Goal: Information Seeking & Learning: Learn about a topic

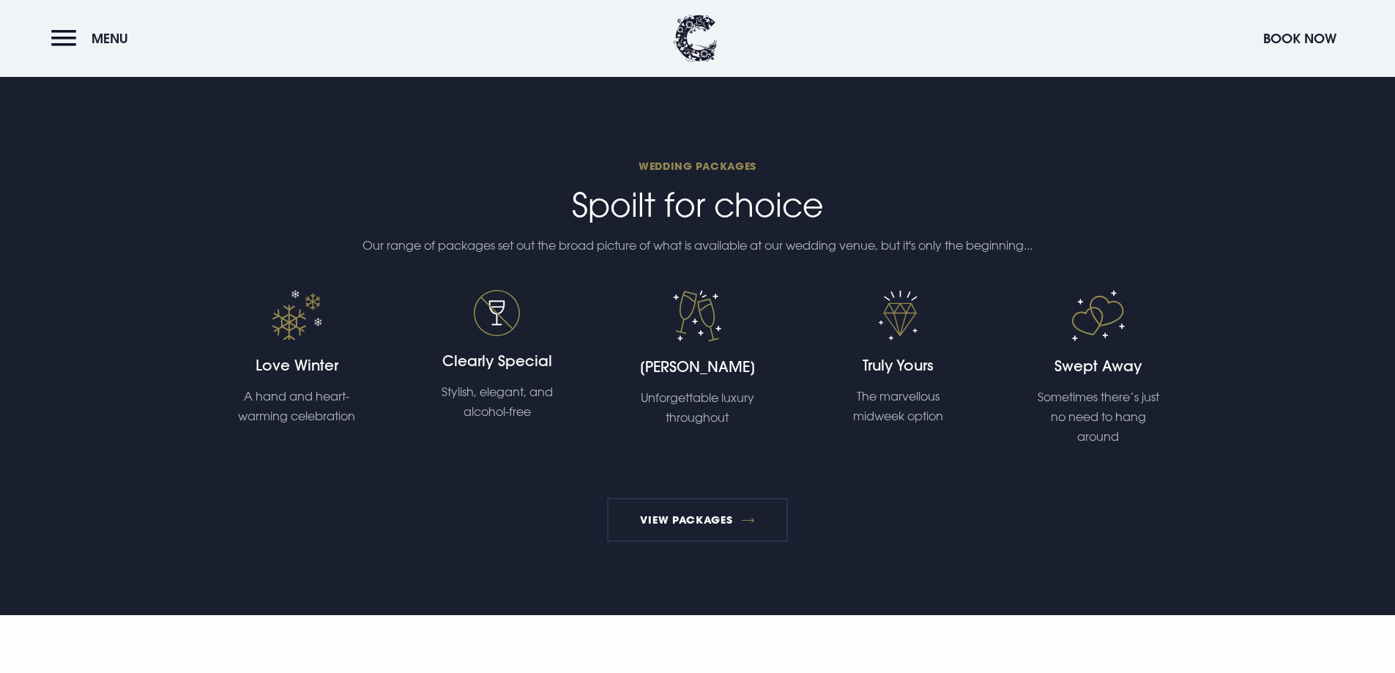
scroll to position [2783, 0]
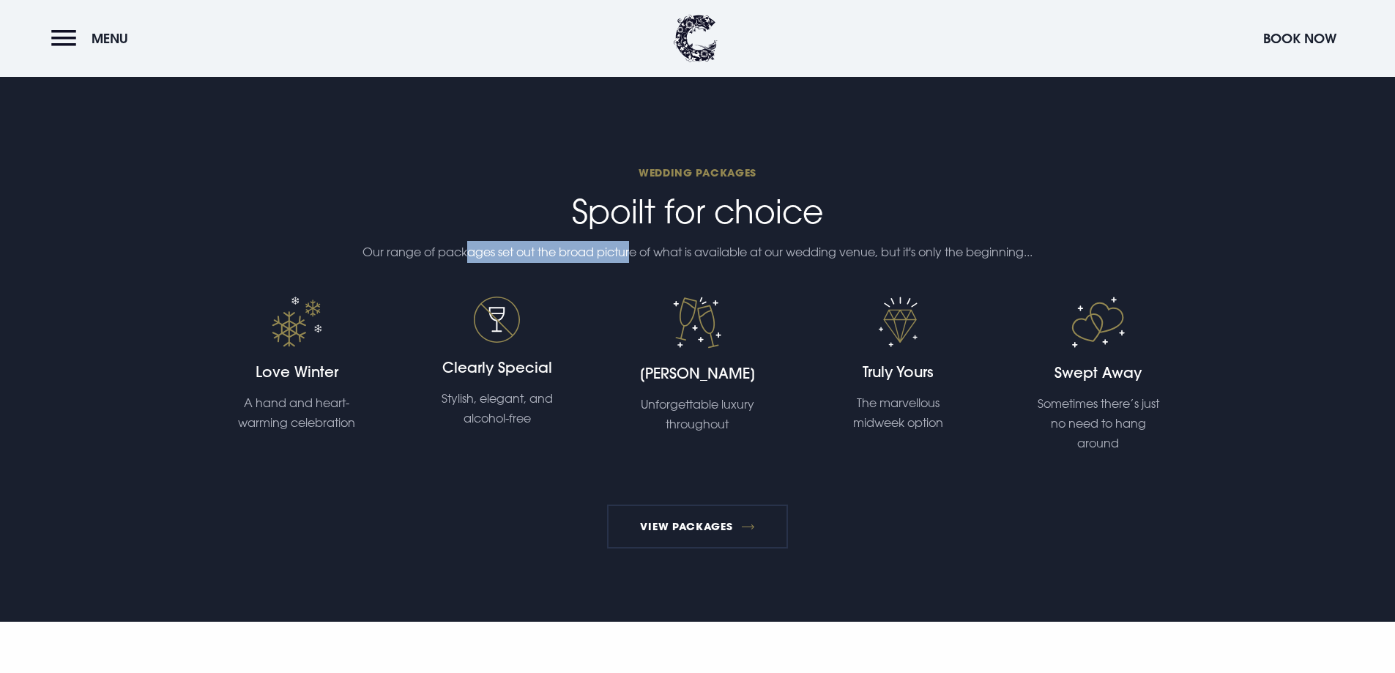
drag, startPoint x: 500, startPoint y: 245, endPoint x: 727, endPoint y: 247, distance: 227.8
click at [630, 247] on p "Our range of packages set out the broad picture of what is available at our wed…" at bounding box center [697, 252] width 697 height 22
click at [797, 247] on p "Our range of packages set out the broad picture of what is available at our wed…" at bounding box center [697, 252] width 697 height 22
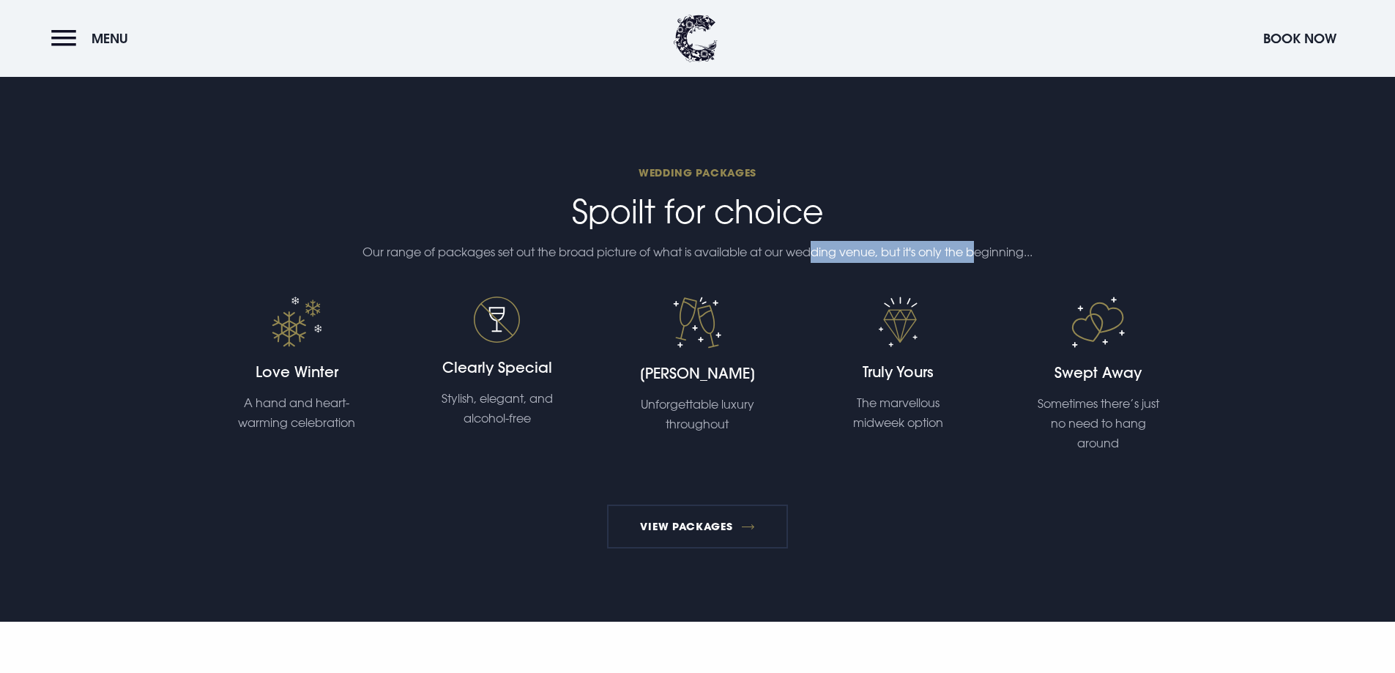
drag, startPoint x: 981, startPoint y: 242, endPoint x: 810, endPoint y: 240, distance: 171.4
click at [810, 240] on div "Wedding Packages Spoilt for choice Our range of packages set out the broad pict…" at bounding box center [698, 355] width 1002 height 385
click at [702, 245] on p "Our range of packages set out the broad picture of what is available at our wed…" at bounding box center [697, 252] width 697 height 22
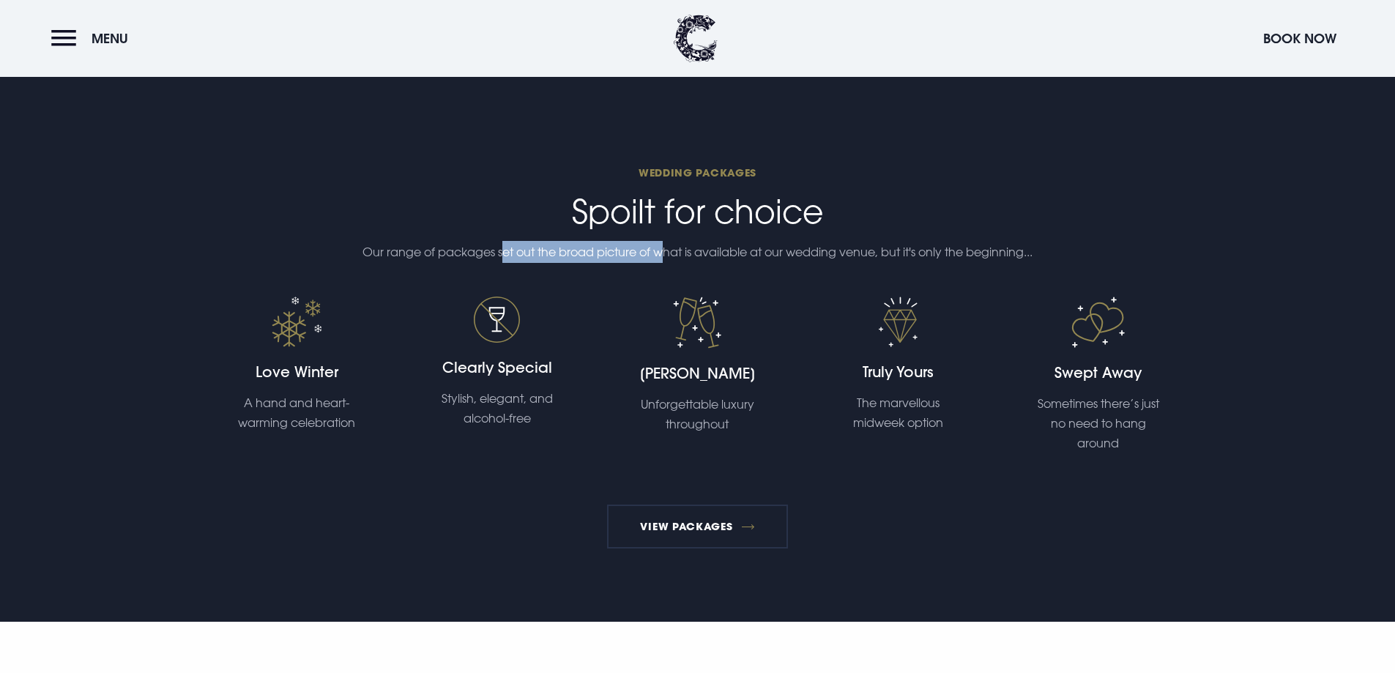
drag, startPoint x: 497, startPoint y: 251, endPoint x: 677, endPoint y: 241, distance: 180.5
click at [662, 245] on p "Our range of packages set out the broad picture of what is available at our wed…" at bounding box center [697, 252] width 697 height 22
drag, startPoint x: 790, startPoint y: 242, endPoint x: 941, endPoint y: 242, distance: 151.6
click at [792, 242] on p "Our range of packages set out the broad picture of what is available at our wed…" at bounding box center [697, 252] width 697 height 22
drag, startPoint x: 1002, startPoint y: 247, endPoint x: 825, endPoint y: 256, distance: 177.5
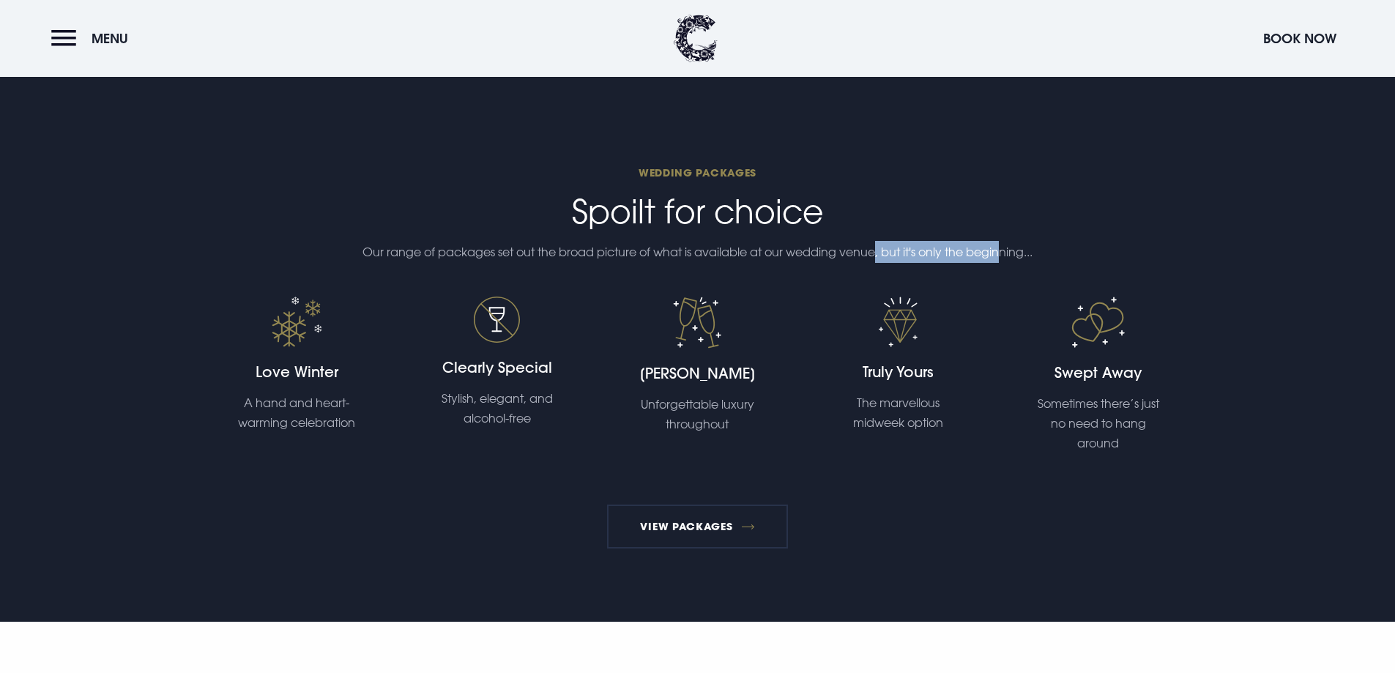
click at [875, 248] on p "Our range of packages set out the broad picture of what is available at our wed…" at bounding box center [697, 252] width 697 height 22
click at [810, 256] on p "Our range of packages set out the broad picture of what is available at our wed…" at bounding box center [697, 252] width 697 height 22
drag, startPoint x: 466, startPoint y: 404, endPoint x: 531, endPoint y: 431, distance: 70.6
click at [531, 431] on div "Clearly Special Stylish, elegant, and alcohol-free" at bounding box center [497, 375] width 201 height 157
drag, startPoint x: 331, startPoint y: 434, endPoint x: 317, endPoint y: 436, distance: 14.1
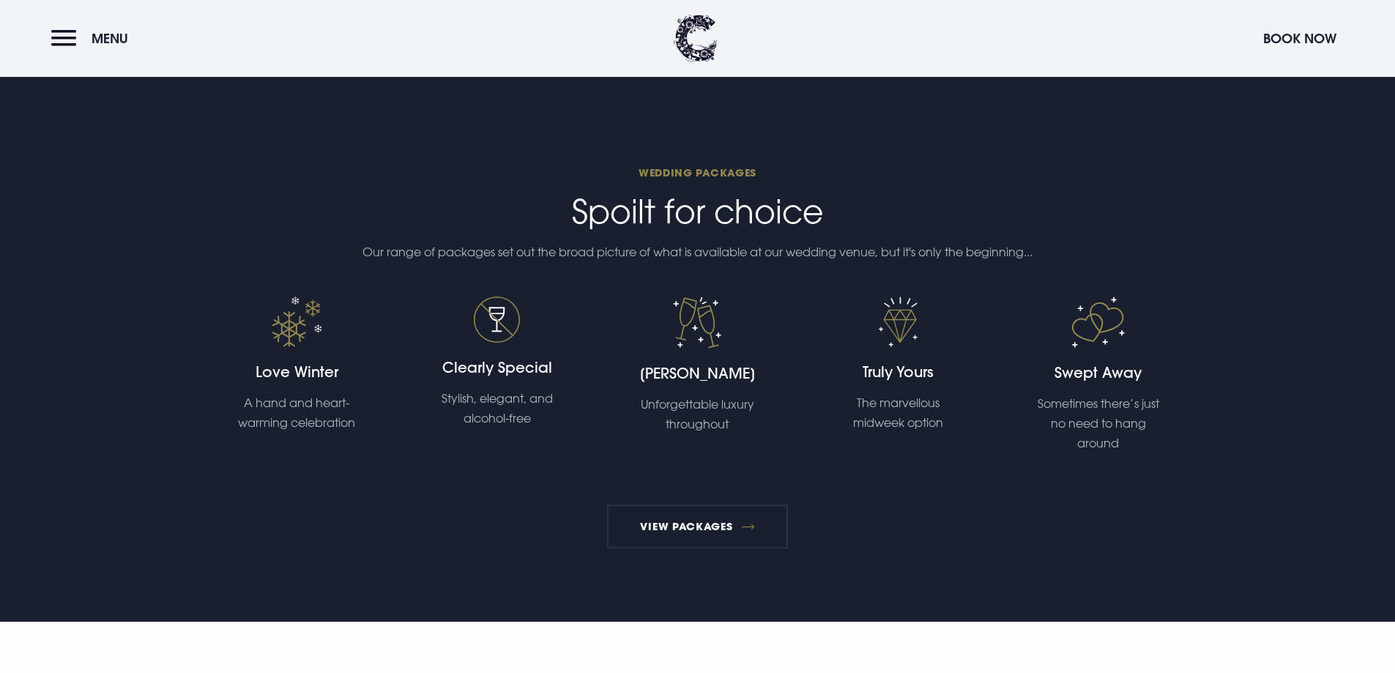
click at [329, 434] on div "Love Winter A hand and heart-warming celebration" at bounding box center [297, 375] width 201 height 157
drag, startPoint x: 254, startPoint y: 407, endPoint x: 340, endPoint y: 423, distance: 87.3
click at [330, 423] on p "A hand and heart-warming celebration" at bounding box center [297, 413] width 132 height 40
drag, startPoint x: 359, startPoint y: 424, endPoint x: 522, endPoint y: 401, distance: 165.0
click at [368, 424] on div "Love Winter A hand and heart-warming celebration" at bounding box center [297, 397] width 149 height 71
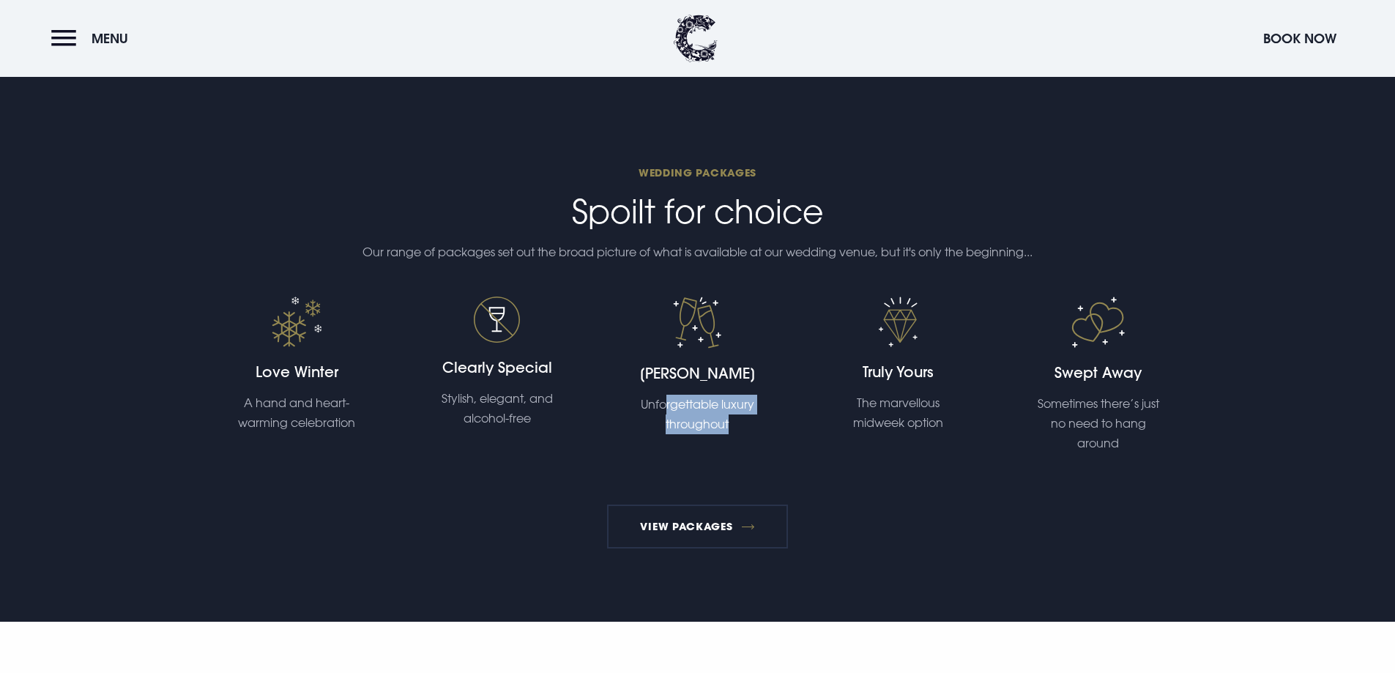
drag, startPoint x: 664, startPoint y: 399, endPoint x: 793, endPoint y: 437, distance: 134.4
click at [790, 437] on div "Sheer Bliss Unforgettable luxury throughout" at bounding box center [698, 375] width 201 height 157
drag, startPoint x: 894, startPoint y: 446, endPoint x: 924, endPoint y: 434, distance: 32.2
click at [902, 448] on div "Truly Yours The marvellous midweek option" at bounding box center [898, 375] width 201 height 157
drag, startPoint x: 857, startPoint y: 404, endPoint x: 962, endPoint y: 434, distance: 109.9
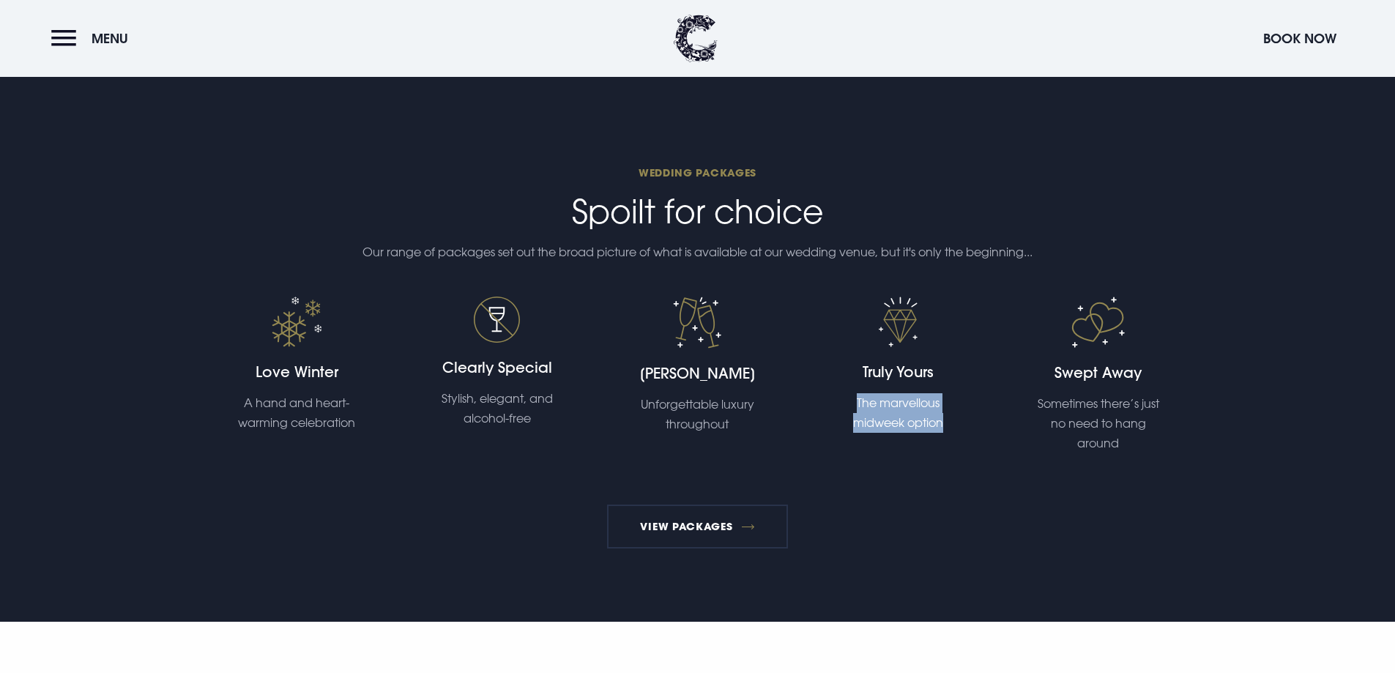
click at [960, 434] on div "Truly Yours The marvellous midweek option" at bounding box center [898, 375] width 201 height 157
click at [1016, 436] on div "Swept Away Sometimes there’s just no need to hang around" at bounding box center [1098, 375] width 201 height 157
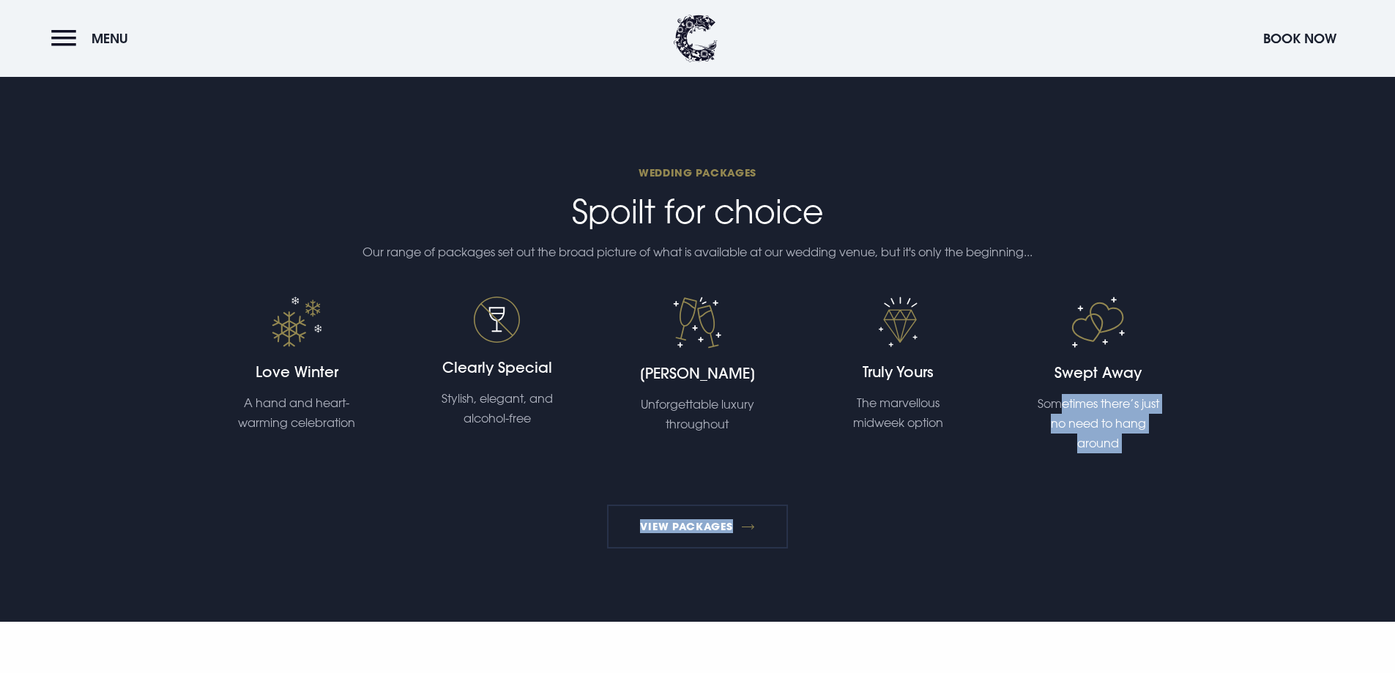
drag, startPoint x: 1059, startPoint y: 400, endPoint x: 1129, endPoint y: 455, distance: 88.7
click at [1129, 455] on div "Wedding Packages Spoilt for choice Our range of packages set out the broad pict…" at bounding box center [698, 355] width 1002 height 385
click at [1045, 478] on div "Wedding Packages Spoilt for choice Our range of packages set out the broad pict…" at bounding box center [698, 355] width 1002 height 385
click at [724, 513] on link "View Packages" at bounding box center [697, 527] width 181 height 44
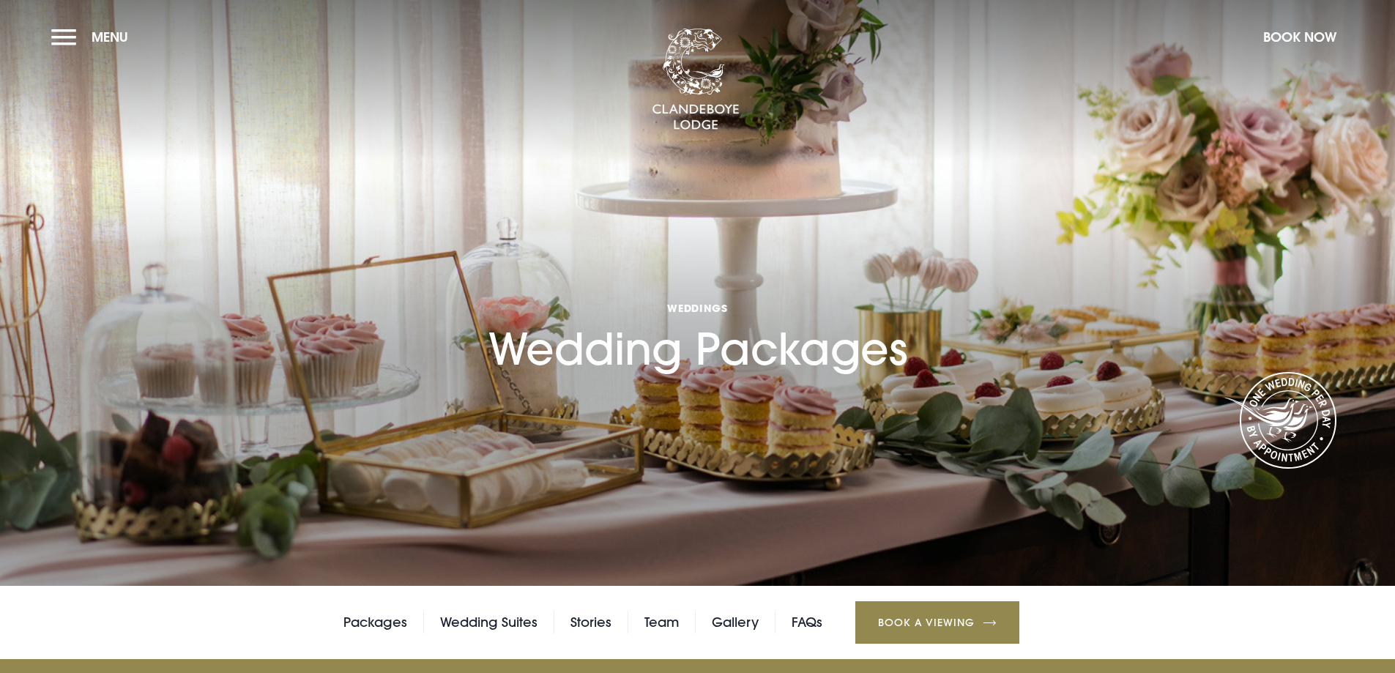
drag, startPoint x: 494, startPoint y: 357, endPoint x: 921, endPoint y: 378, distance: 427.5
click at [921, 378] on div "Weddings Wedding Packages" at bounding box center [698, 282] width 454 height 201
click at [762, 402] on section "Weddings Wedding Packages" at bounding box center [697, 293] width 1395 height 586
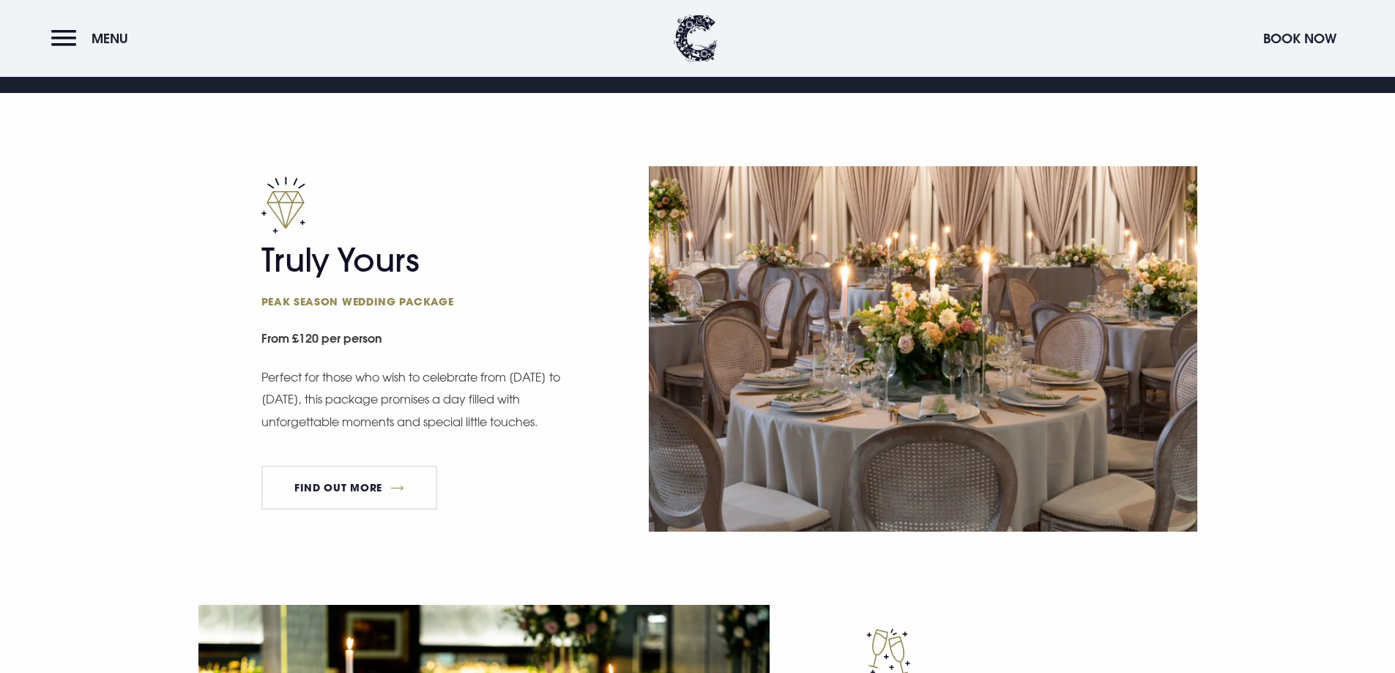
scroll to position [952, 0]
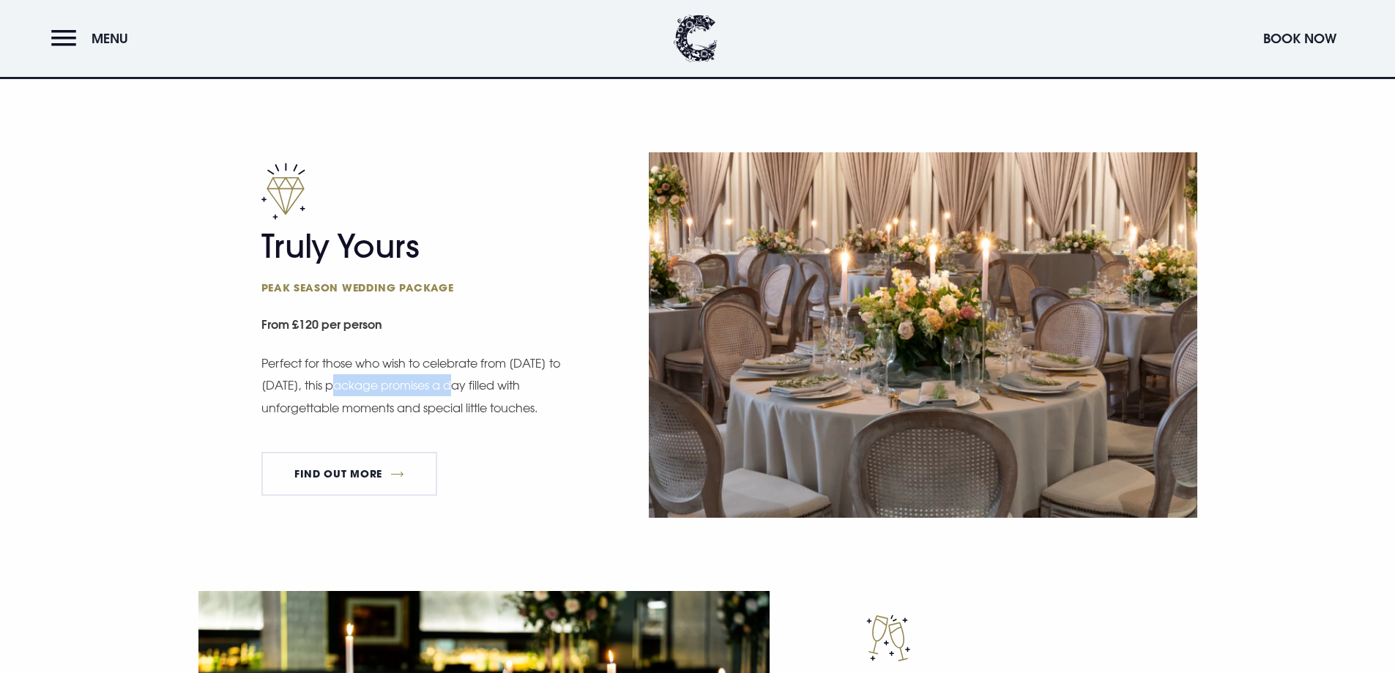
drag, startPoint x: 349, startPoint y: 382, endPoint x: 470, endPoint y: 388, distance: 121.0
click at [470, 388] on p "Perfect for those who wish to celebrate from Sunday to Thursday, this package p…" at bounding box center [411, 385] width 300 height 67
click at [540, 412] on p "Perfect for those who wish to celebrate from Sunday to Thursday, this package p…" at bounding box center [411, 385] width 300 height 67
drag, startPoint x: 406, startPoint y: 396, endPoint x: 486, endPoint y: 398, distance: 80.6
click at [480, 398] on p "Perfect for those who wish to celebrate from Sunday to Thursday, this package p…" at bounding box center [411, 385] width 300 height 67
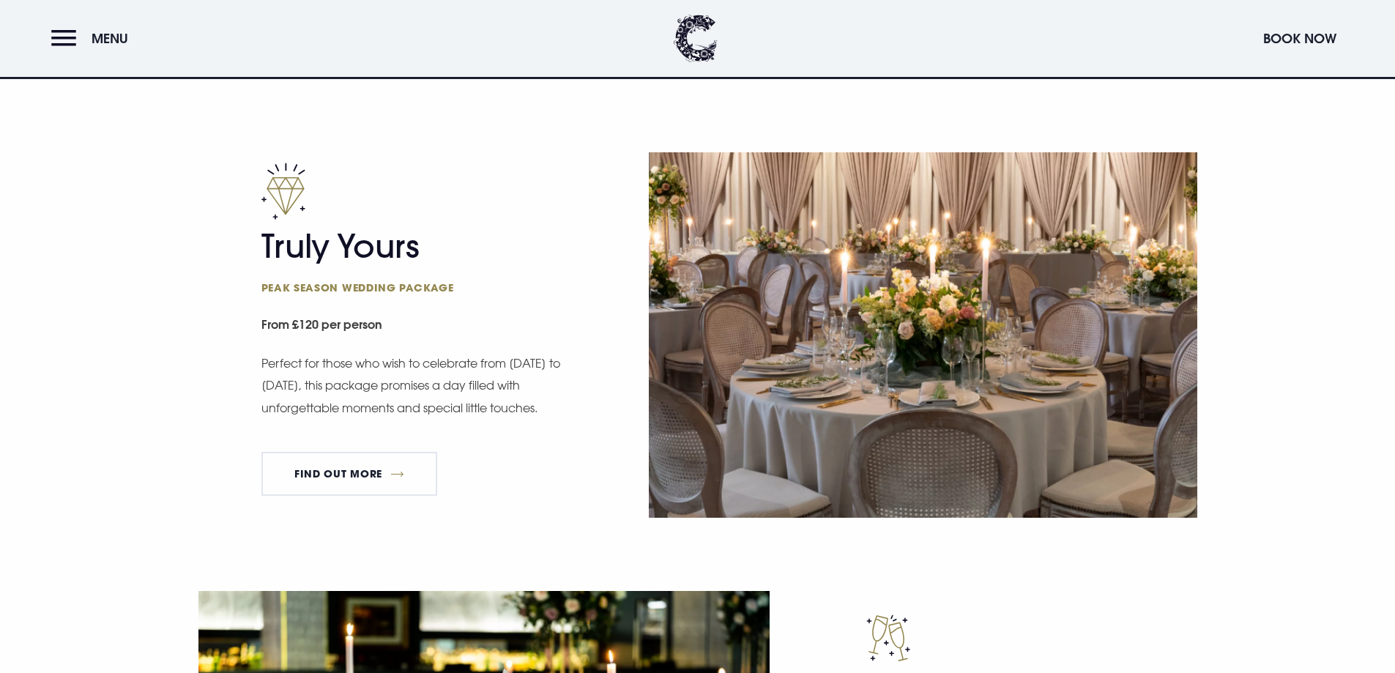
click at [533, 407] on p "Perfect for those who wish to celebrate from Sunday to Thursday, this package p…" at bounding box center [411, 385] width 300 height 67
click at [368, 472] on link "FIND OUT MORE" at bounding box center [349, 474] width 177 height 44
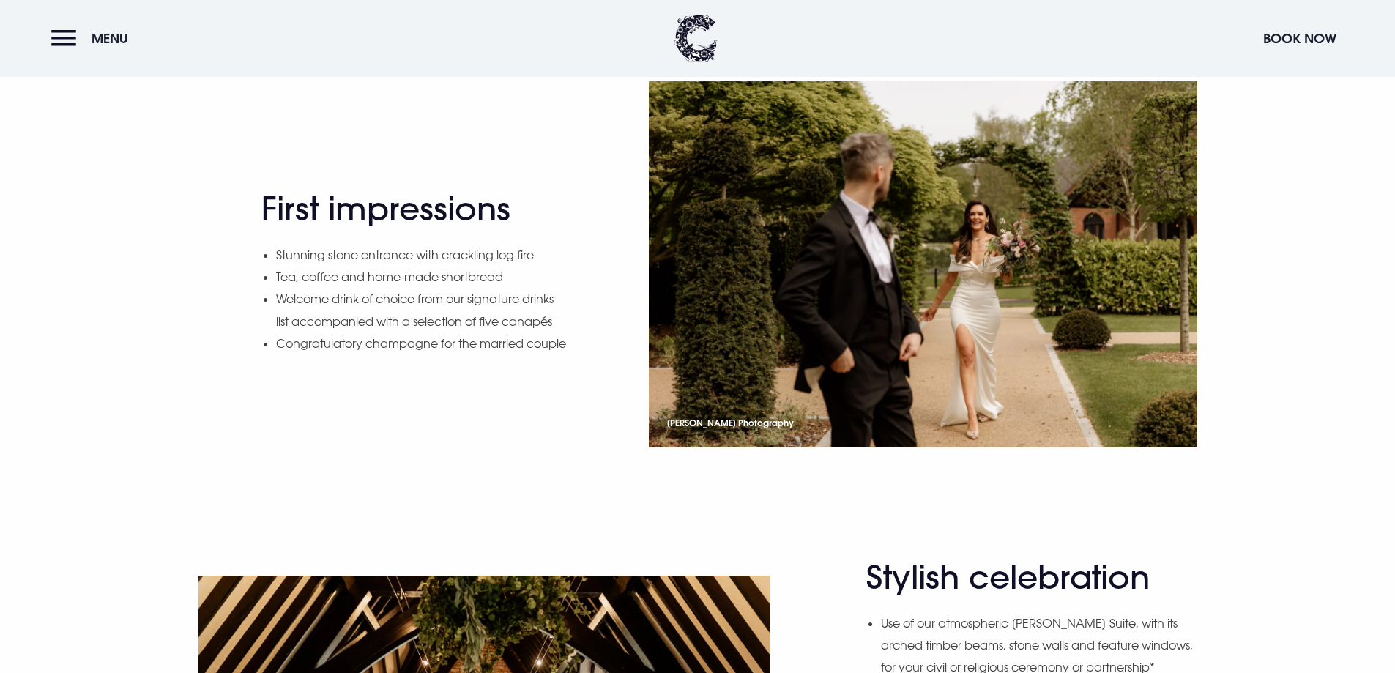
scroll to position [1025, 0]
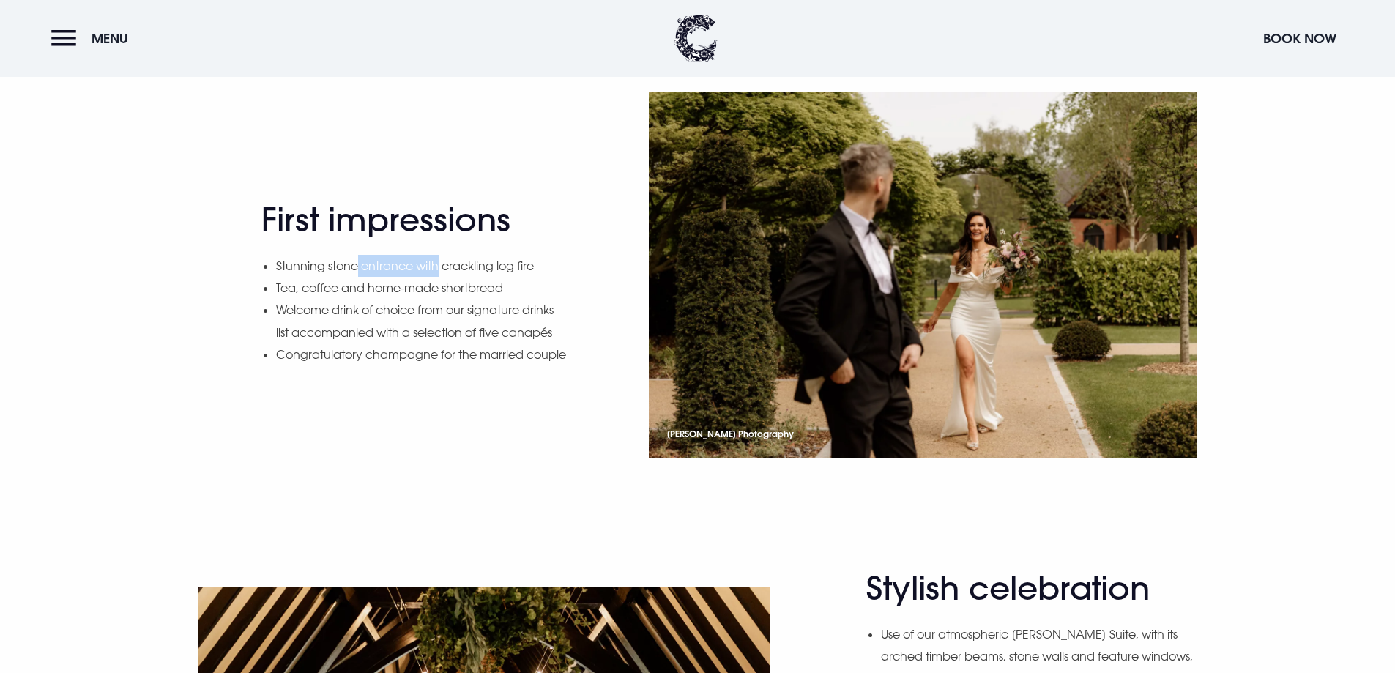
drag, startPoint x: 355, startPoint y: 249, endPoint x: 444, endPoint y: 270, distance: 91.1
click at [440, 262] on li "Stunning stone entrance with crackling log fire" at bounding box center [422, 266] width 292 height 22
click at [486, 331] on li "Welcome drink of choice from our signature drinks list accompanied with a selec…" at bounding box center [422, 321] width 292 height 45
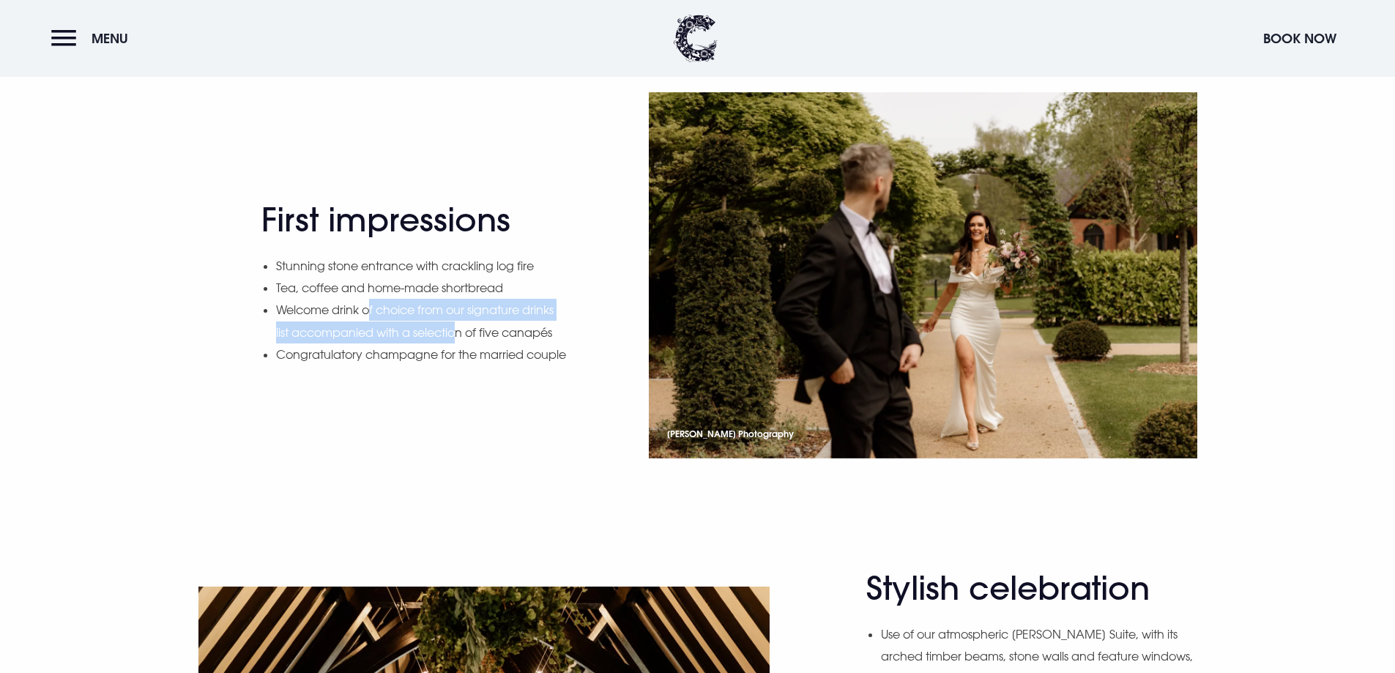
drag, startPoint x: 371, startPoint y: 292, endPoint x: 469, endPoint y: 319, distance: 100.9
click at [467, 319] on li "Welcome drink of choice from our signature drinks list accompanied with a selec…" at bounding box center [422, 321] width 292 height 45
click at [516, 346] on li "Congratulatory champagne for the married couple" at bounding box center [422, 355] width 292 height 22
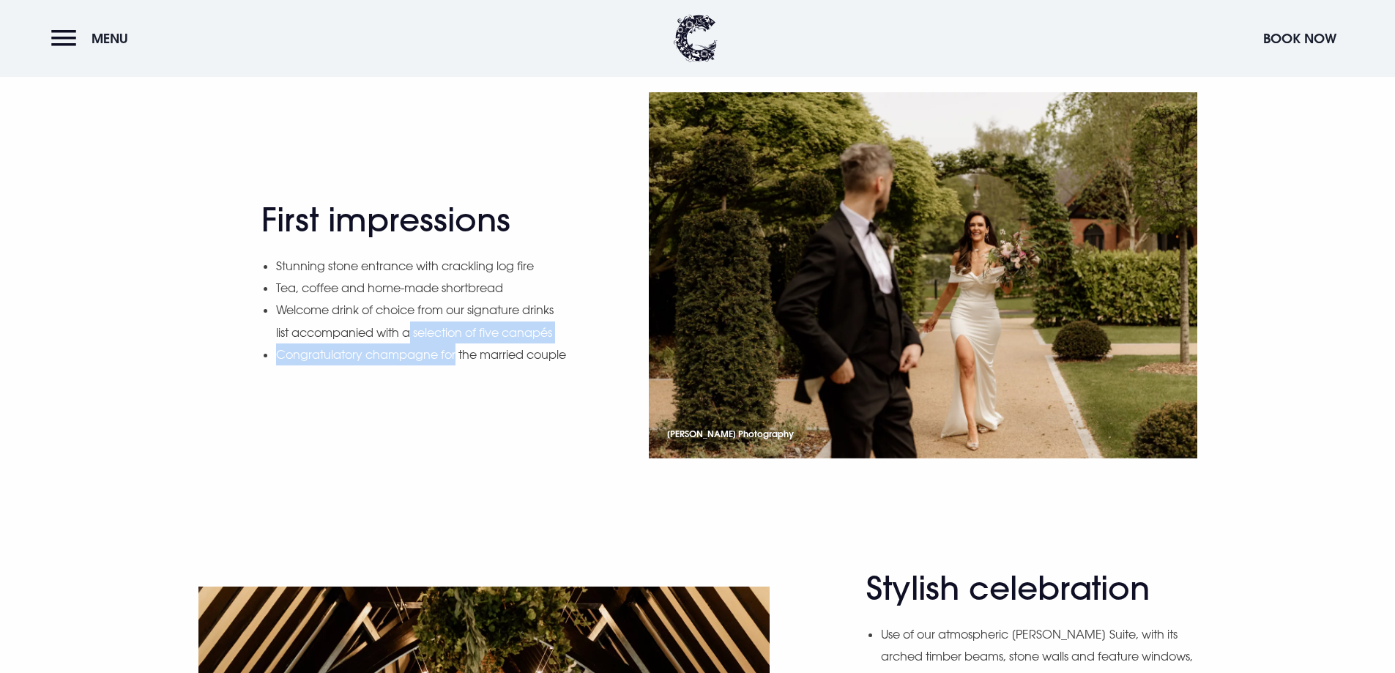
drag, startPoint x: 415, startPoint y: 324, endPoint x: 460, endPoint y: 333, distance: 45.5
click at [460, 333] on ul "Stunning stone entrance with crackling log fire Tea, coffee and home-made short…" at bounding box center [422, 310] width 292 height 111
click at [470, 357] on li "Congratulatory champagne for the married couple" at bounding box center [422, 355] width 292 height 22
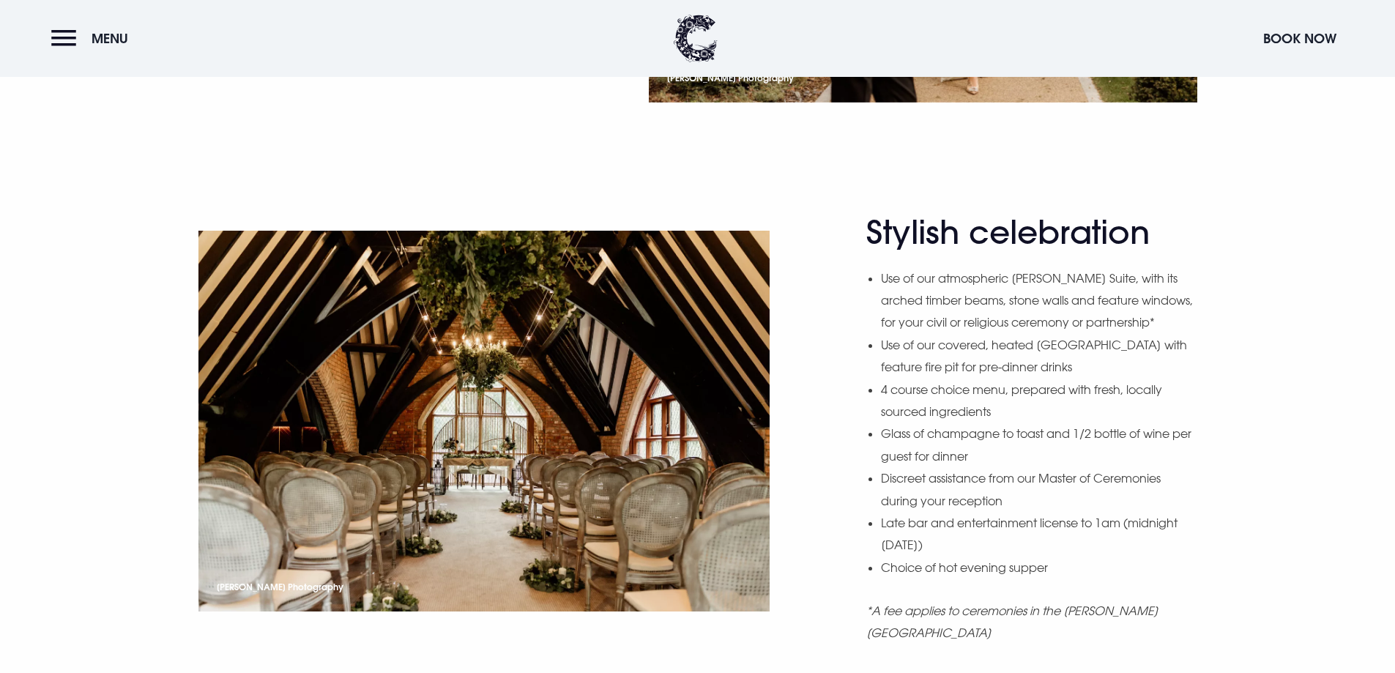
scroll to position [1465, 0]
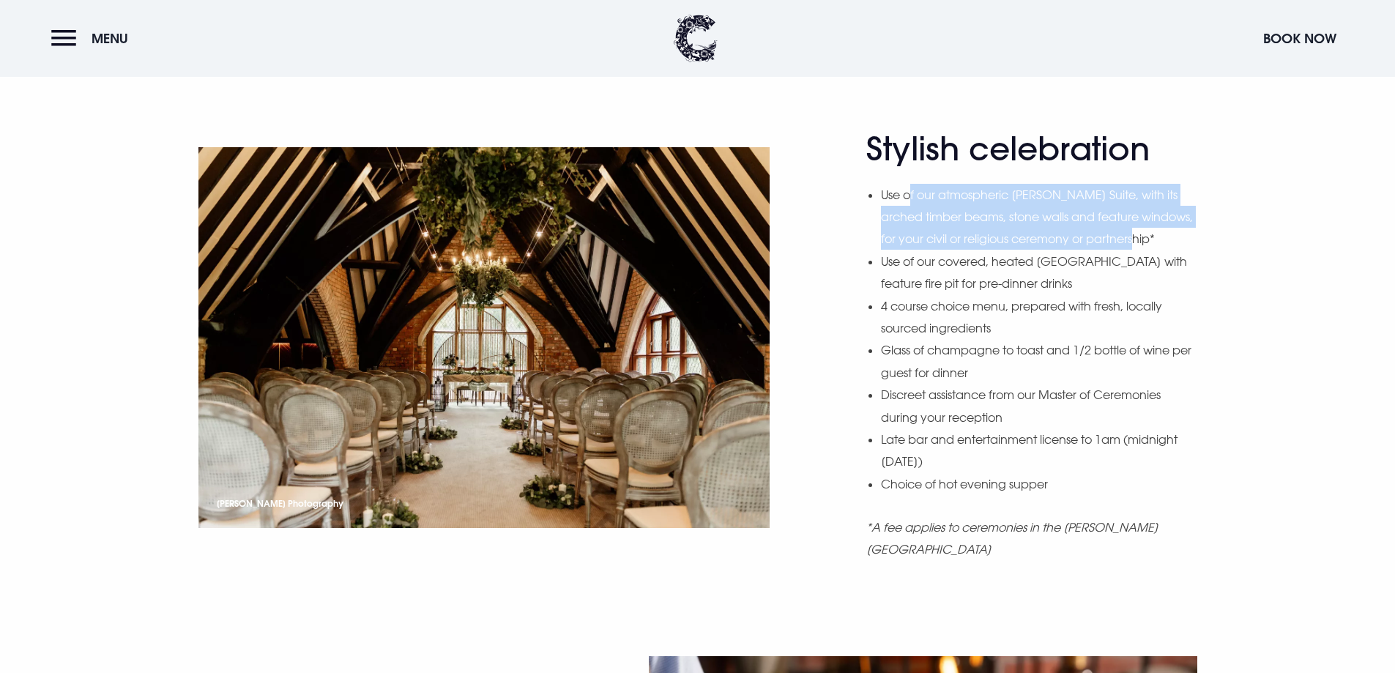
drag, startPoint x: 910, startPoint y: 192, endPoint x: 1006, endPoint y: 256, distance: 115.0
click at [1006, 250] on li "Use of our atmospheric Blackwood Suite, with its arched timber beams, stone wal…" at bounding box center [1039, 217] width 316 height 67
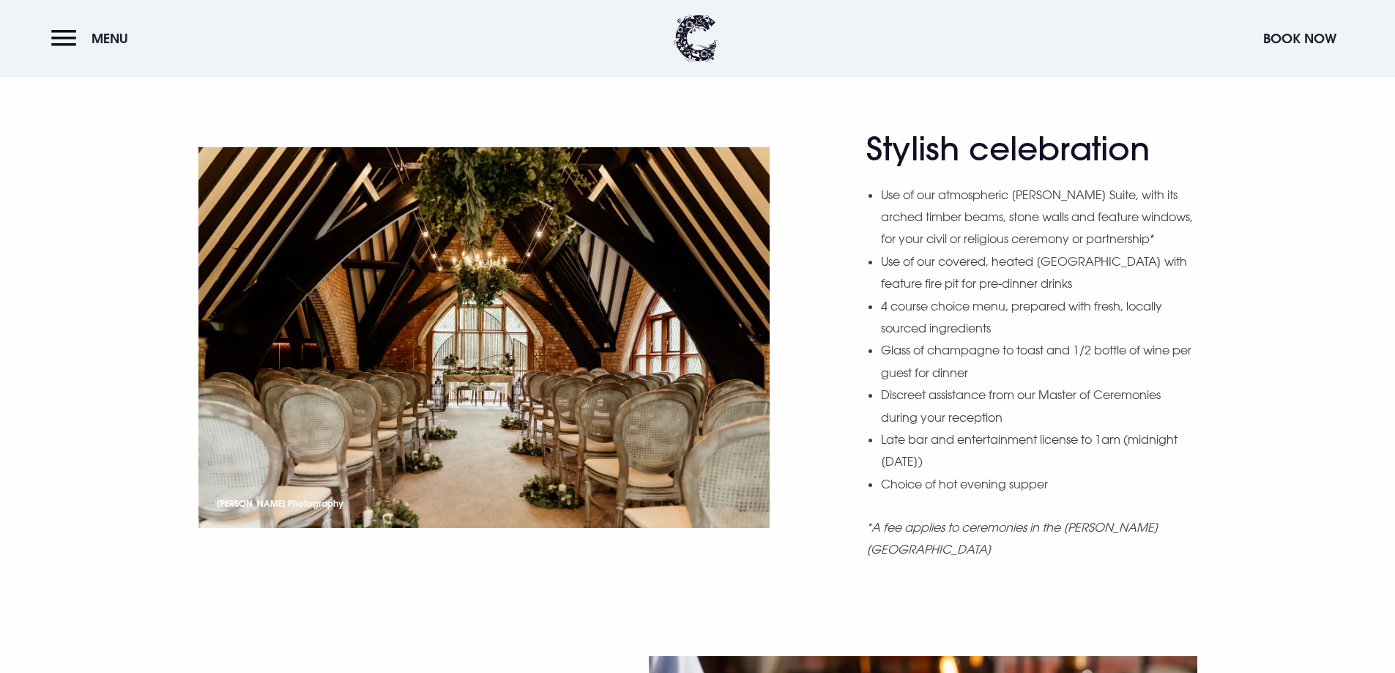
click at [995, 295] on li "Use of our covered, heated Sheridan terrace with feature fire pit for pre-dinne…" at bounding box center [1039, 272] width 316 height 45
drag, startPoint x: 982, startPoint y: 283, endPoint x: 1018, endPoint y: 302, distance: 40.6
click at [1018, 295] on li "Use of our covered, heated Sheridan terrace with feature fire pit for pre-dinne…" at bounding box center [1039, 272] width 316 height 45
click at [1233, 351] on div "Stylish celebration Use of our atmospheric Blackwood Suite, with its arched tim…" at bounding box center [697, 393] width 1395 height 527
drag, startPoint x: 1017, startPoint y: 329, endPoint x: 1061, endPoint y: 333, distance: 44.2
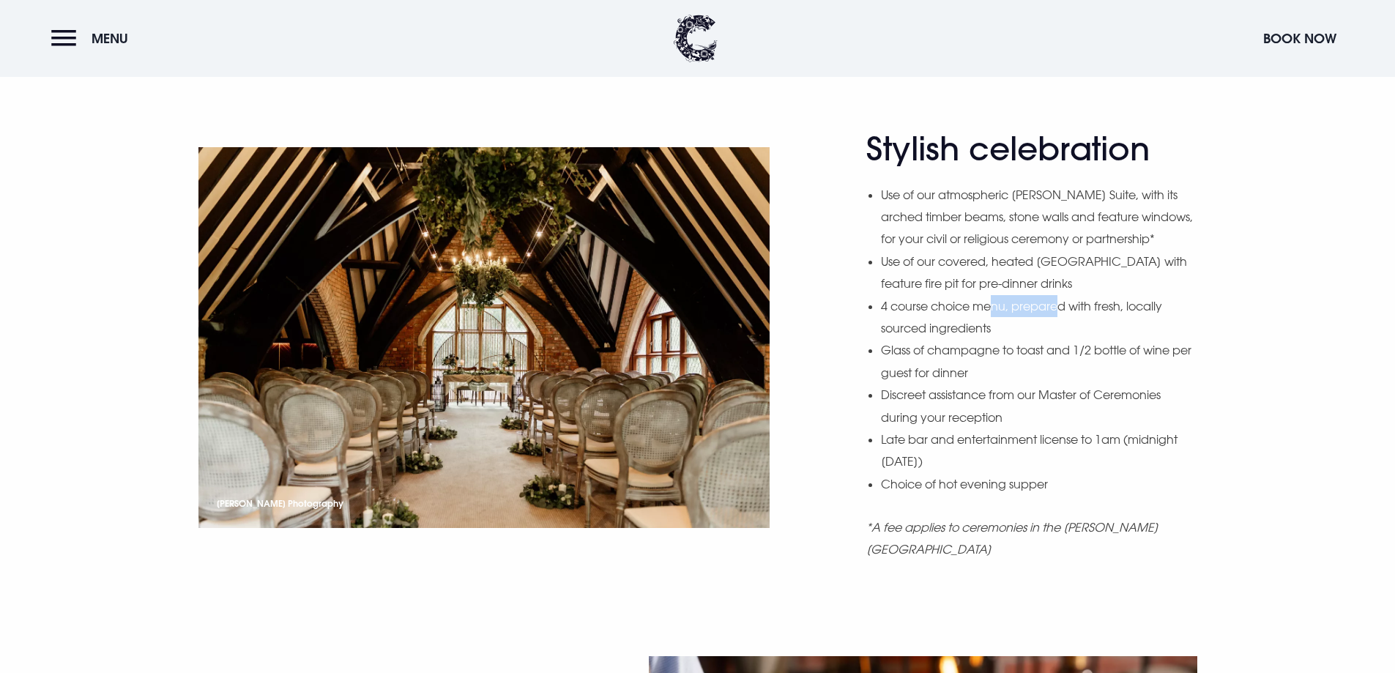
click at [1061, 333] on li "4 course choice menu, prepared with fresh, locally sourced ingredients" at bounding box center [1039, 317] width 316 height 45
click at [1069, 340] on li "4 course choice menu, prepared with fresh, locally sourced ingredients" at bounding box center [1039, 317] width 316 height 45
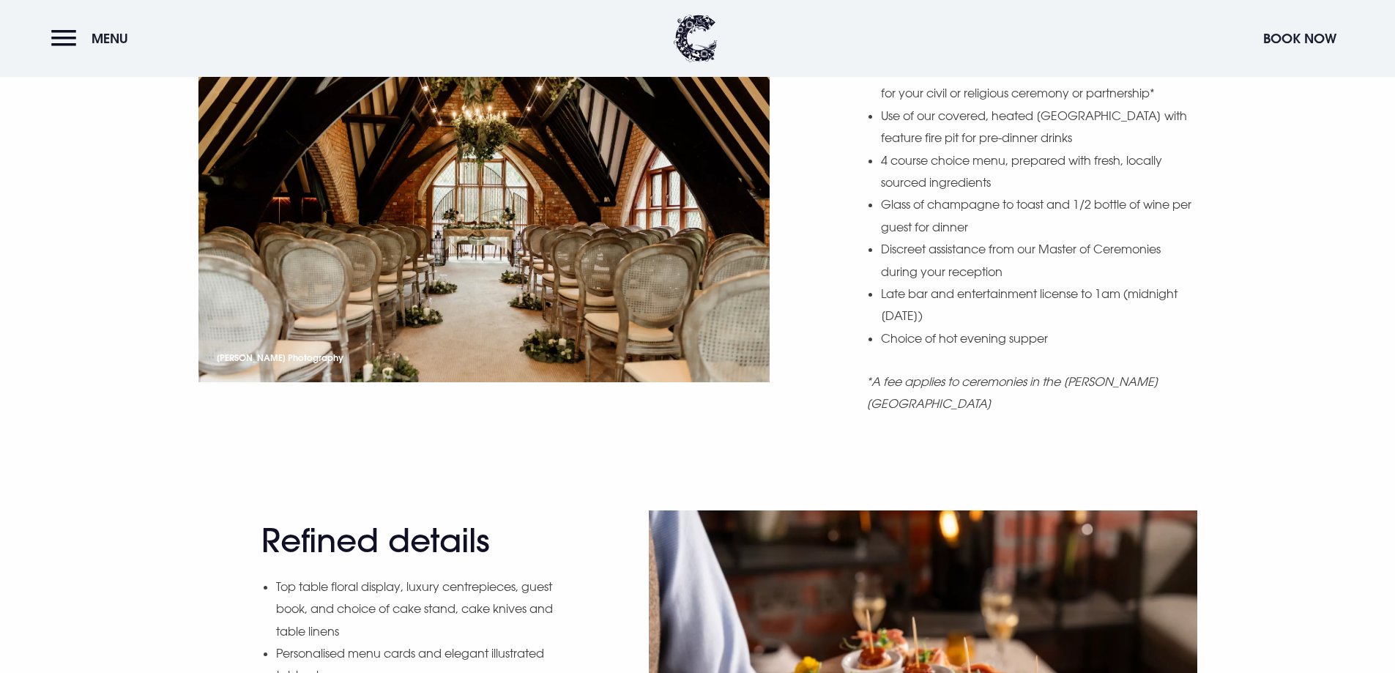
scroll to position [1611, 0]
drag, startPoint x: 997, startPoint y: 240, endPoint x: 1007, endPoint y: 244, distance: 11.2
click at [1003, 237] on li "Glass of champagne to toast and 1/2 bottle of wine per guest for dinner" at bounding box center [1039, 215] width 316 height 45
click at [1015, 259] on li "Discreet assistance from our Master of Ceremonies during your reception" at bounding box center [1039, 259] width 316 height 45
drag, startPoint x: 913, startPoint y: 272, endPoint x: 988, endPoint y: 288, distance: 76.4
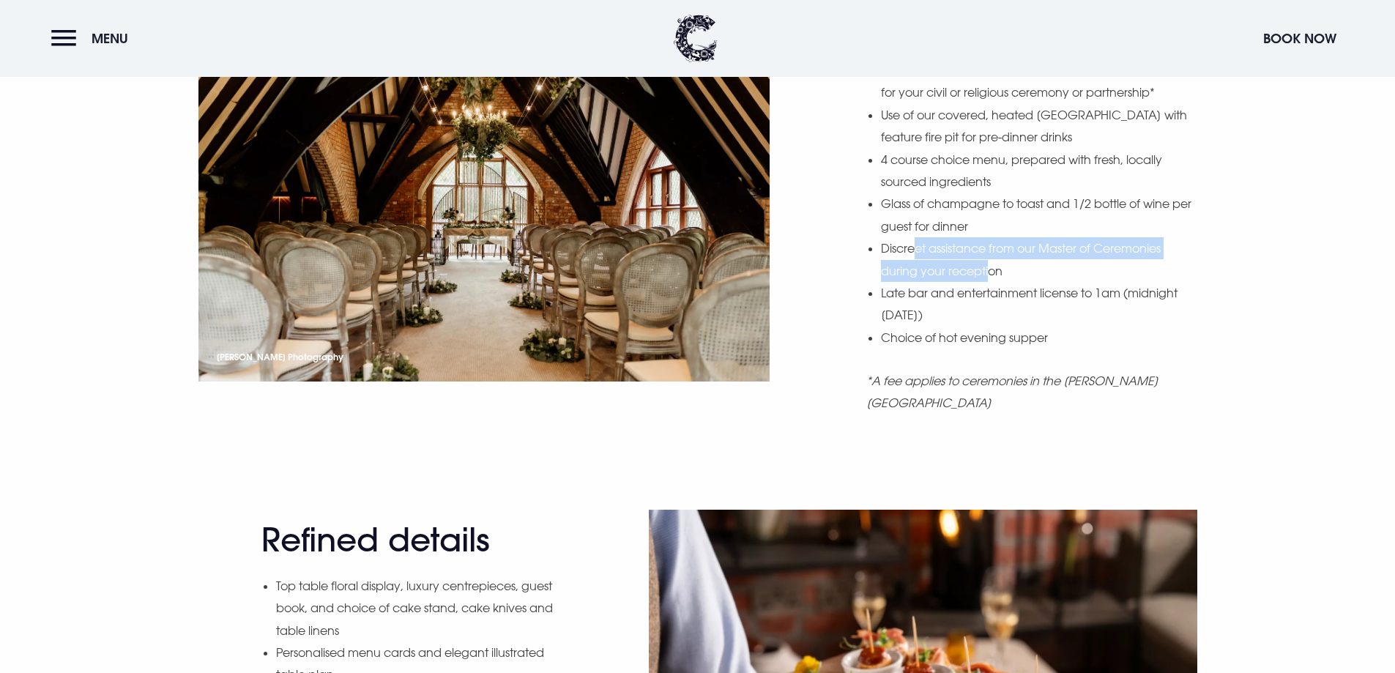
click at [988, 282] on li "Discreet assistance from our Master of Ceremonies during your reception" at bounding box center [1039, 259] width 316 height 45
click at [1043, 282] on li "Discreet assistance from our Master of Ceremonies during your reception" at bounding box center [1039, 259] width 316 height 45
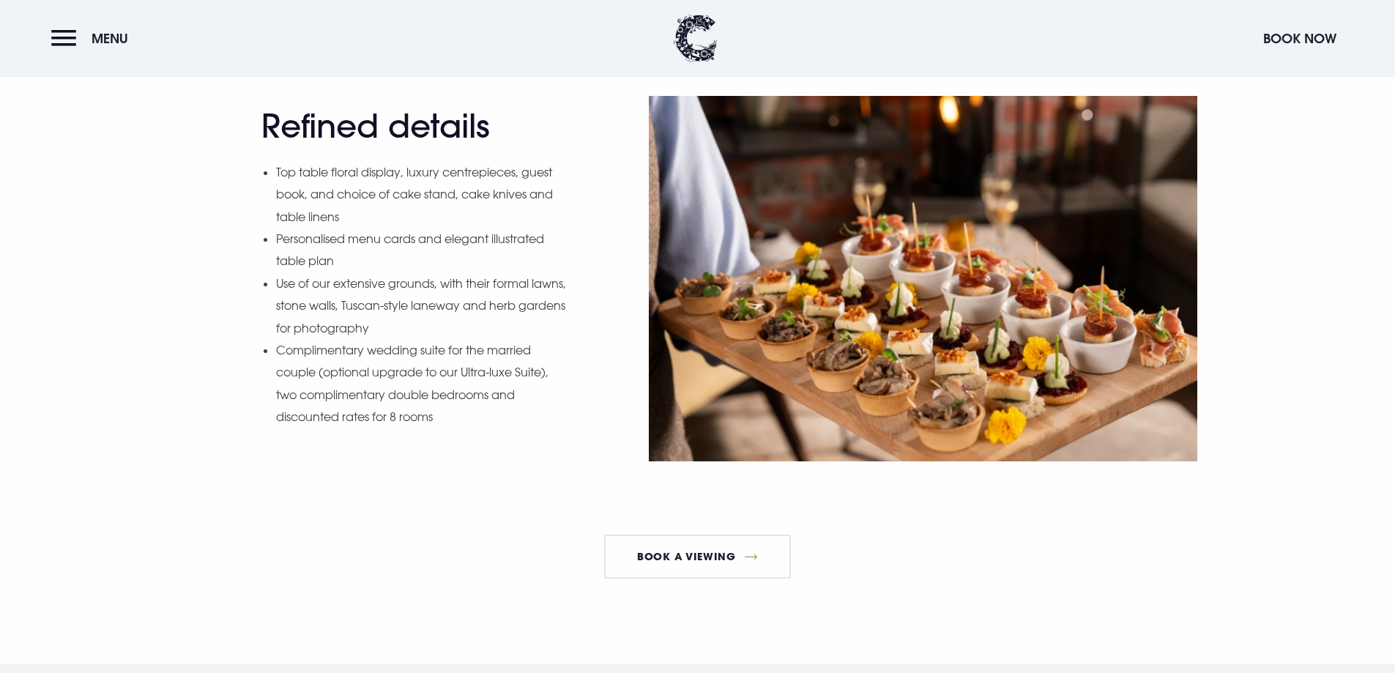
scroll to position [2051, 0]
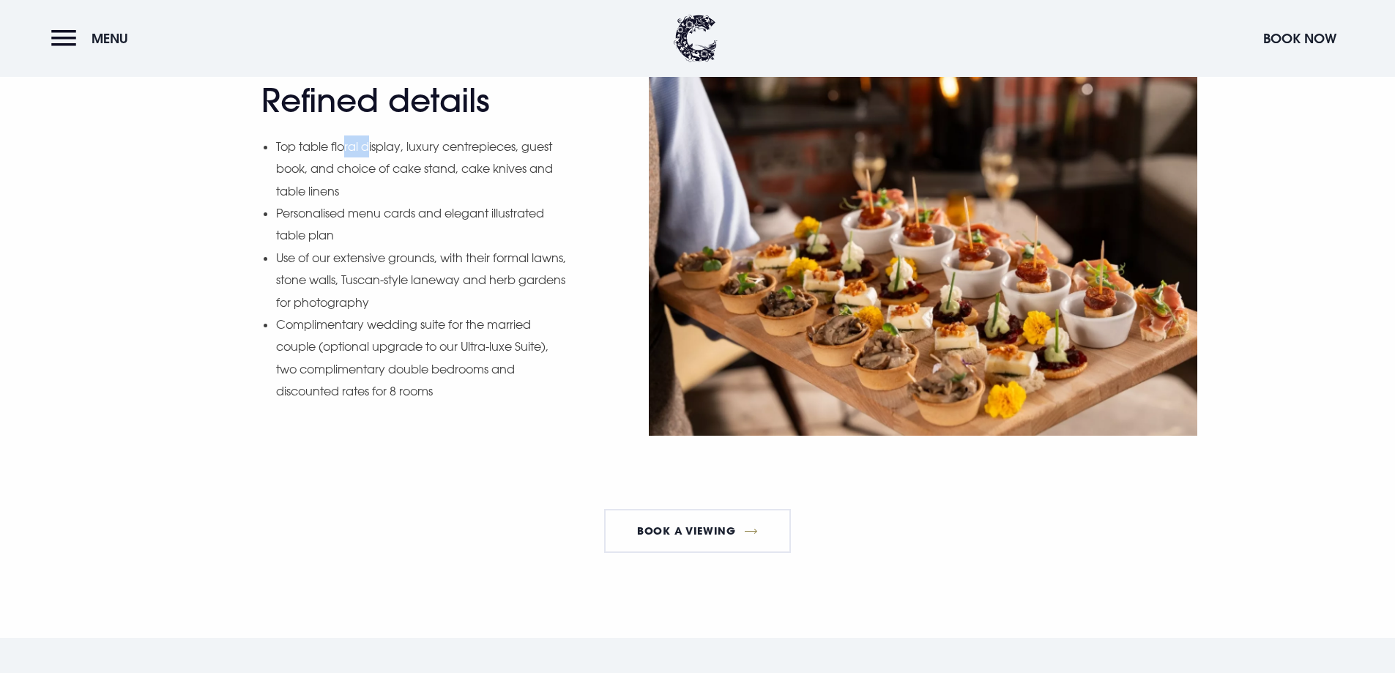
drag, startPoint x: 344, startPoint y: 150, endPoint x: 371, endPoint y: 145, distance: 27.6
click at [371, 145] on li "Top table floral display, luxury centrepieces, guest book, and choice of cake s…" at bounding box center [422, 169] width 292 height 67
click at [414, 174] on li "Top table floral display, luxury centrepieces, guest book, and choice of cake s…" at bounding box center [422, 169] width 292 height 67
drag, startPoint x: 401, startPoint y: 171, endPoint x: 354, endPoint y: 176, distance: 47.2
click at [354, 176] on li "Top table floral display, luxury centrepieces, guest book, and choice of cake s…" at bounding box center [422, 169] width 292 height 67
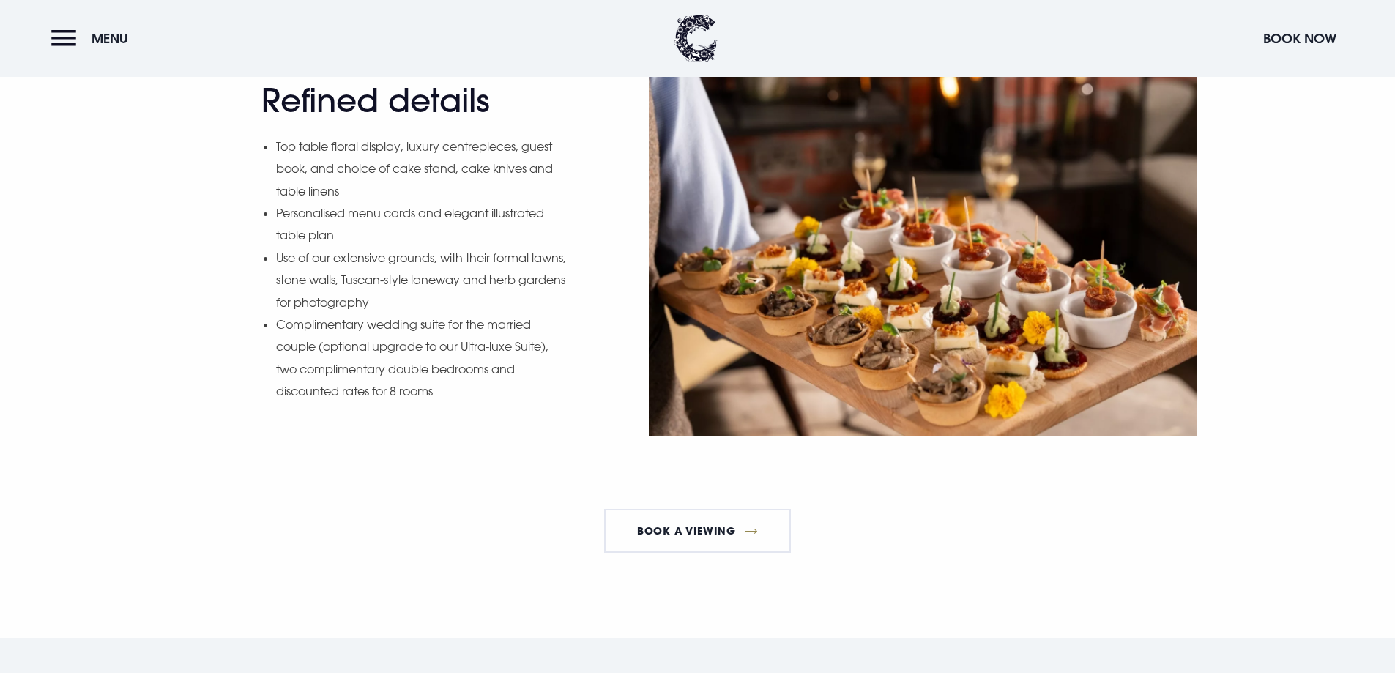
click at [343, 203] on li "Personalised menu cards and elegant illustrated table plan" at bounding box center [422, 224] width 292 height 45
drag, startPoint x: 385, startPoint y: 209, endPoint x: 427, endPoint y: 218, distance: 42.5
click at [427, 218] on li "Personalised menu cards and elegant illustrated table plan" at bounding box center [422, 224] width 292 height 45
click at [446, 281] on li "Use of our extensive grounds, with their formal lawns, stone walls, Tuscan-styl…" at bounding box center [422, 280] width 292 height 67
drag, startPoint x: 352, startPoint y: 333, endPoint x: 361, endPoint y: 344, distance: 14.5
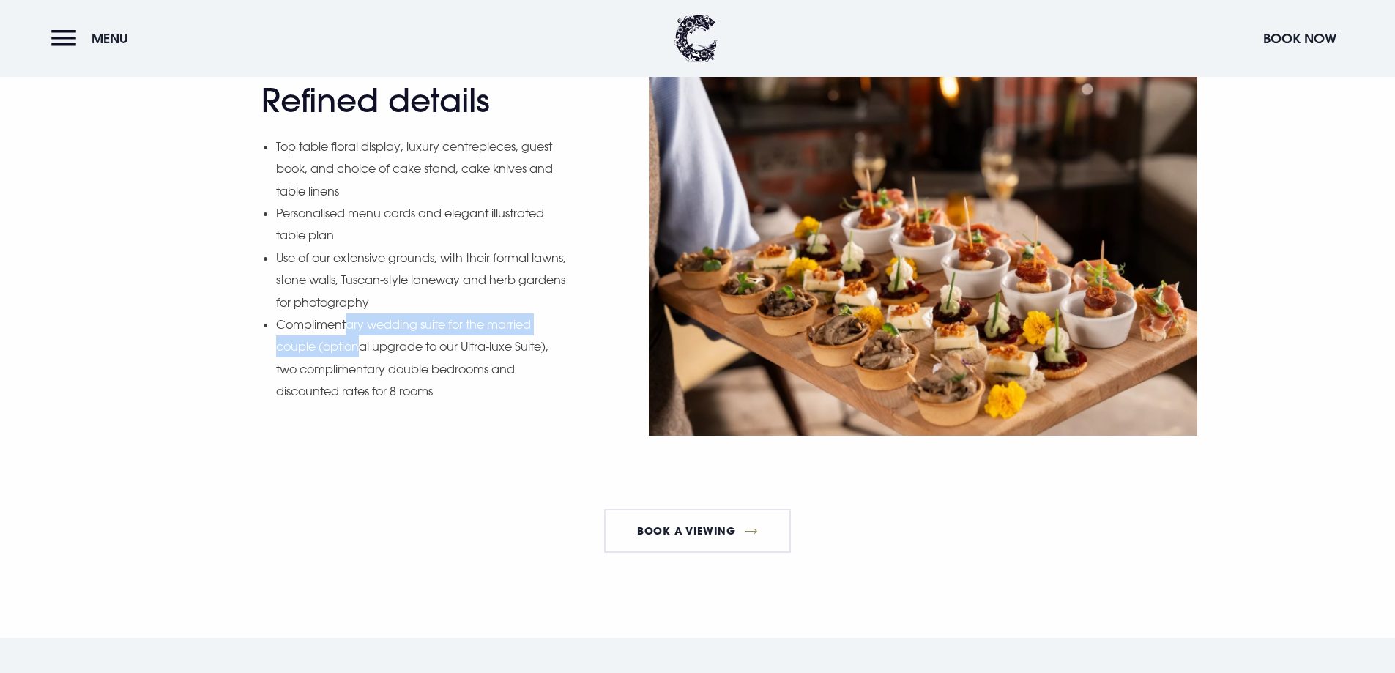
click at [361, 344] on li "Complimentary wedding suite for the married couple (optional upgrade to our Ult…" at bounding box center [422, 357] width 292 height 89
click at [393, 371] on li "Complimentary wedding suite for the married couple (optional upgrade to our Ult…" at bounding box center [422, 357] width 292 height 89
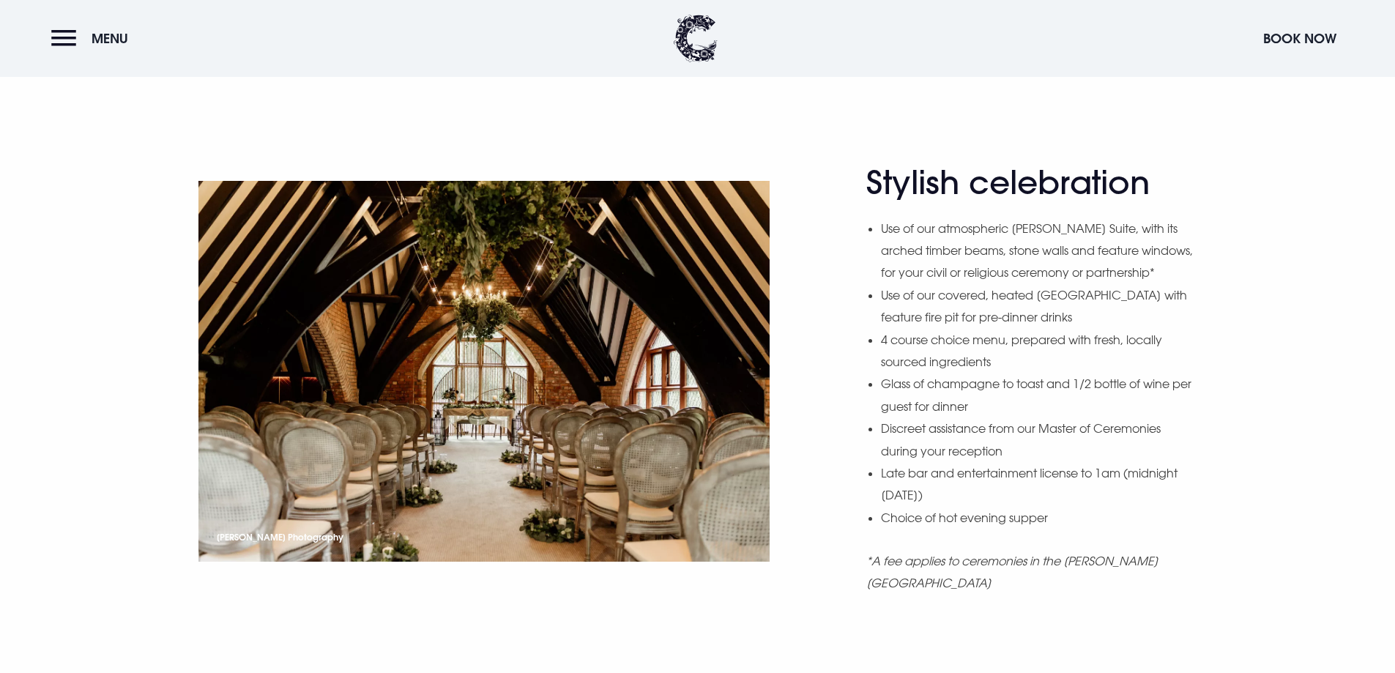
scroll to position [1392, 0]
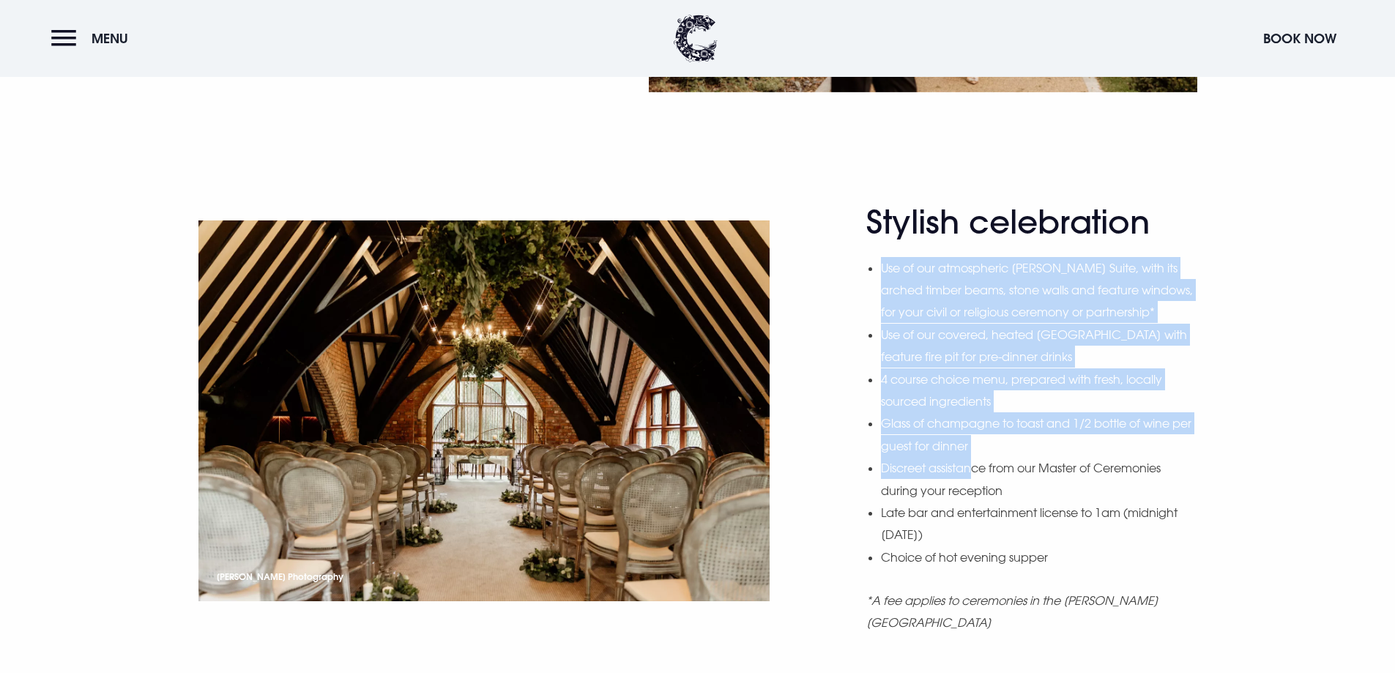
drag, startPoint x: 879, startPoint y: 273, endPoint x: 977, endPoint y: 481, distance: 230.0
click at [977, 481] on div "Stylish celebration Use of our atmospheric Blackwood Suite, with its arched tim…" at bounding box center [1031, 429] width 330 height 453
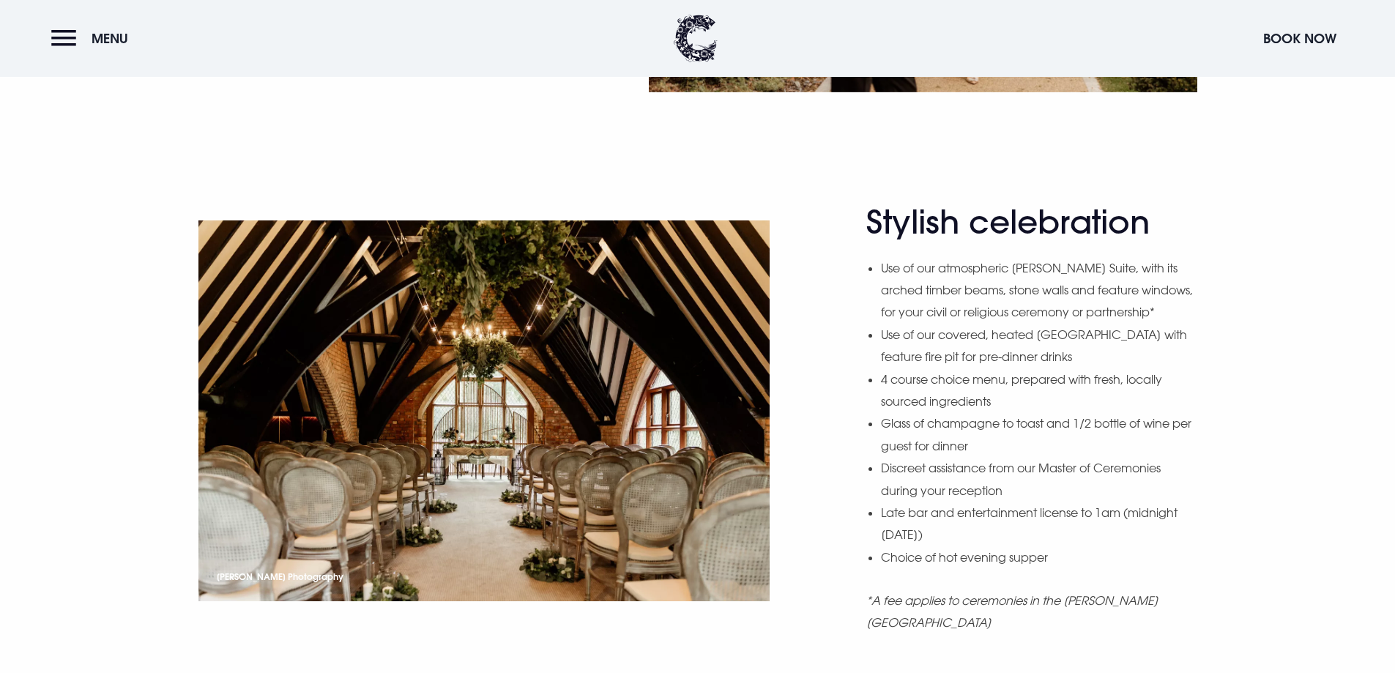
click at [1044, 497] on li "Discreet assistance from our Master of Ceremonies during your reception" at bounding box center [1039, 479] width 316 height 45
drag, startPoint x: 961, startPoint y: 397, endPoint x: 927, endPoint y: 438, distance: 53.5
click at [927, 438] on ul "Use of our atmospheric [PERSON_NAME] Suite, with its arched timber beams, stone…" at bounding box center [1039, 412] width 316 height 311
click at [1045, 448] on li "Glass of champagne to toast and 1/2 bottle of wine per guest for dinner" at bounding box center [1039, 434] width 316 height 45
drag, startPoint x: 962, startPoint y: 445, endPoint x: 1042, endPoint y: 476, distance: 85.8
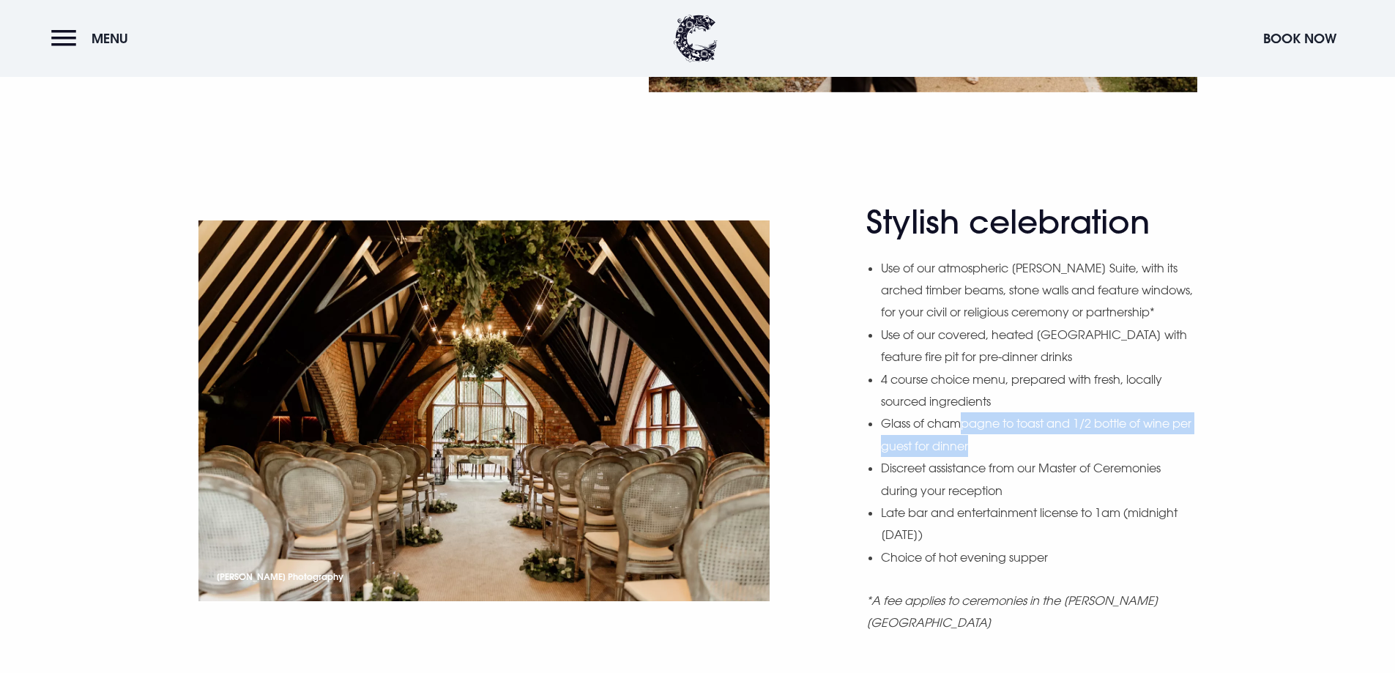
click at [1042, 457] on li "Glass of champagne to toast and 1/2 bottle of wine per guest for dinner" at bounding box center [1039, 434] width 316 height 45
click at [1006, 502] on li "Discreet assistance from our Master of Ceremonies during your reception" at bounding box center [1039, 479] width 316 height 45
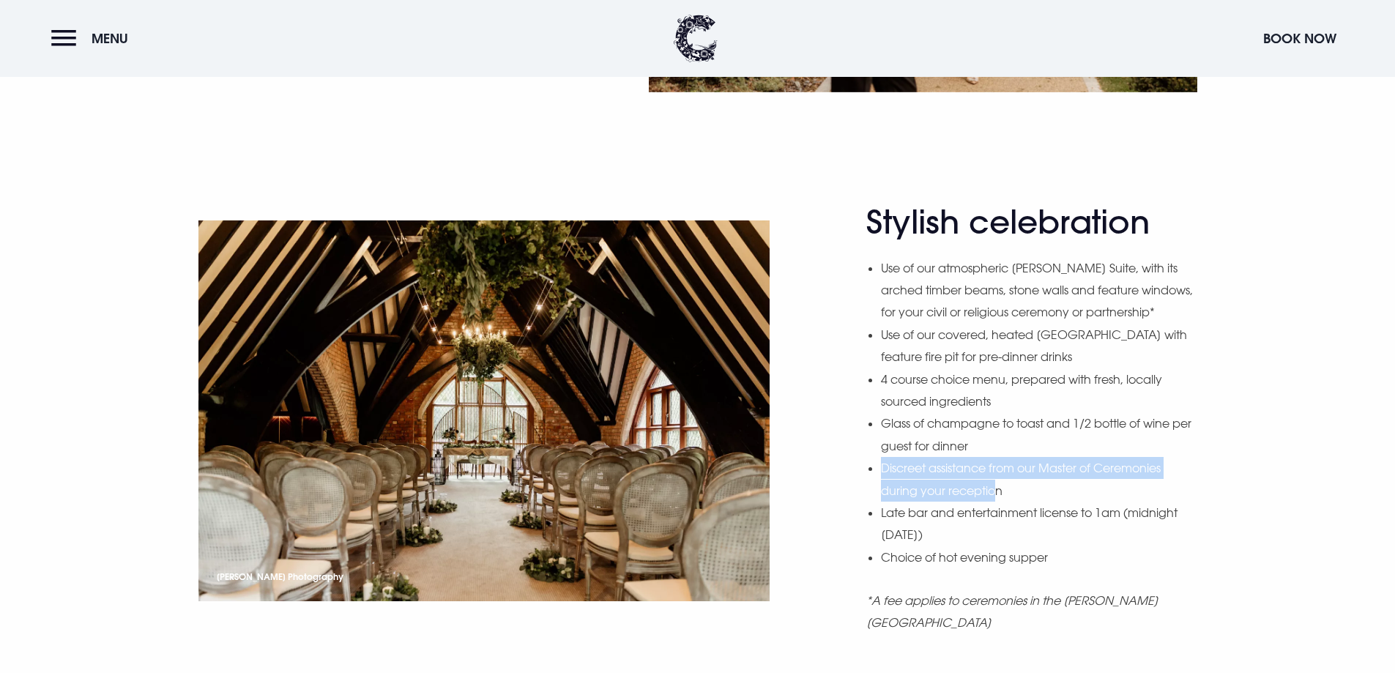
drag, startPoint x: 997, startPoint y: 509, endPoint x: 877, endPoint y: 499, distance: 119.8
click at [877, 499] on div "Stylish celebration Use of our atmospheric Blackwood Suite, with its arched tim…" at bounding box center [1031, 429] width 330 height 453
click at [979, 539] on li "Late bar and entertainment license to 1am (midnight [DATE])" at bounding box center [1039, 524] width 316 height 45
drag, startPoint x: 1035, startPoint y: 538, endPoint x: 957, endPoint y: 533, distance: 78.5
click at [957, 530] on li "Late bar and entertainment license to 1am (midnight [DATE])" at bounding box center [1039, 524] width 316 height 45
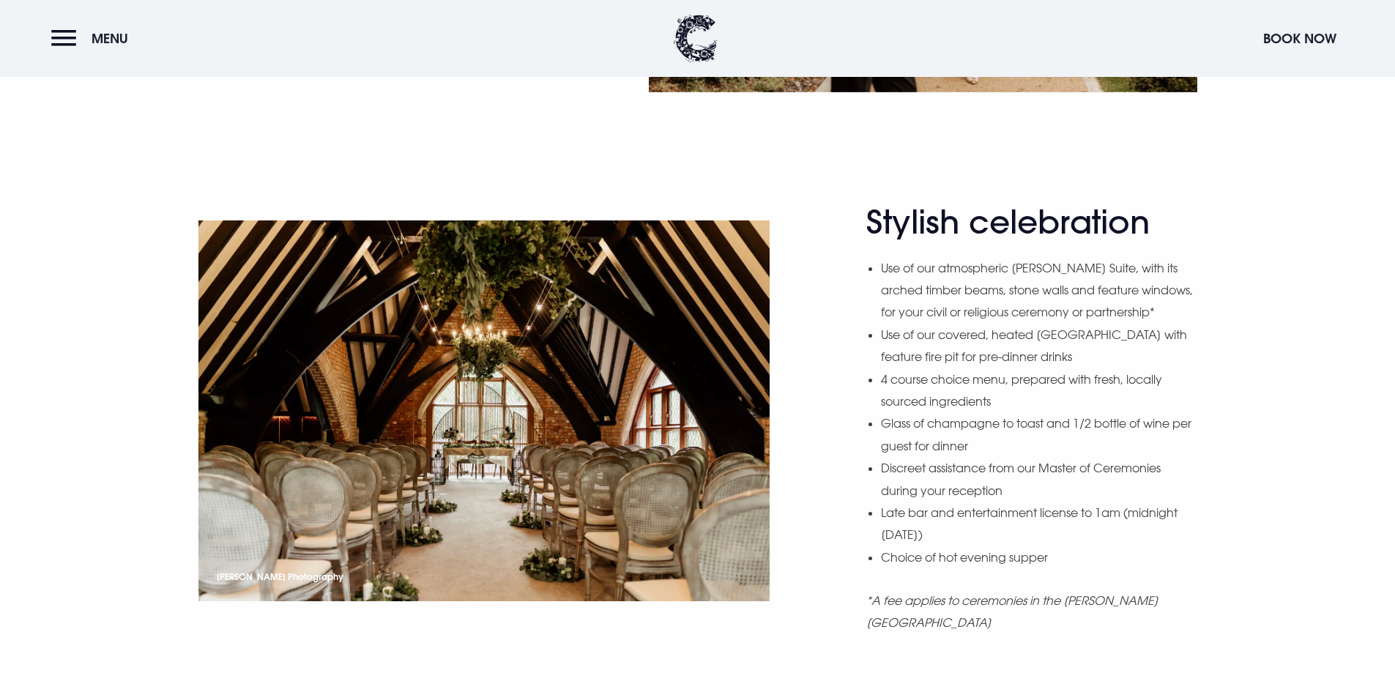
drag, startPoint x: 958, startPoint y: 549, endPoint x: 987, endPoint y: 541, distance: 29.7
click at [958, 546] on li "Late bar and entertainment license to 1am (midnight [DATE])" at bounding box center [1039, 524] width 316 height 45
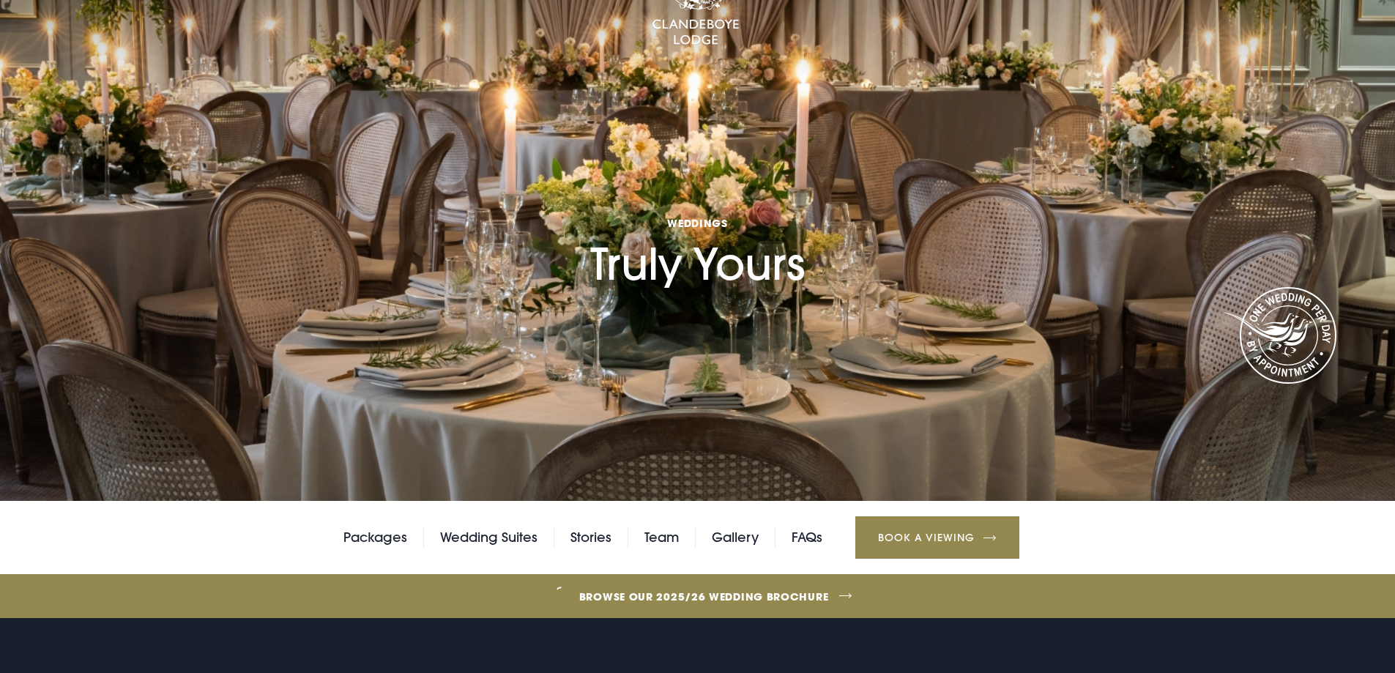
scroll to position [366, 0]
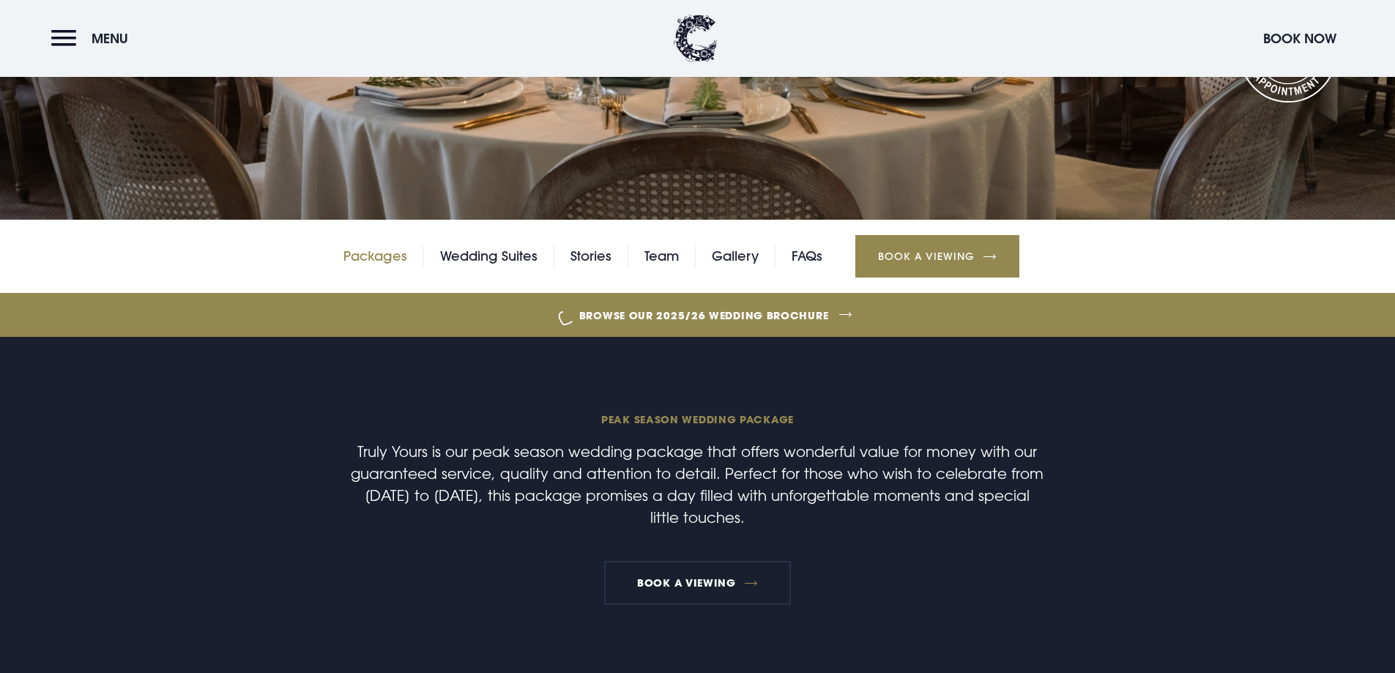
click at [389, 256] on link "Packages" at bounding box center [376, 256] width 64 height 22
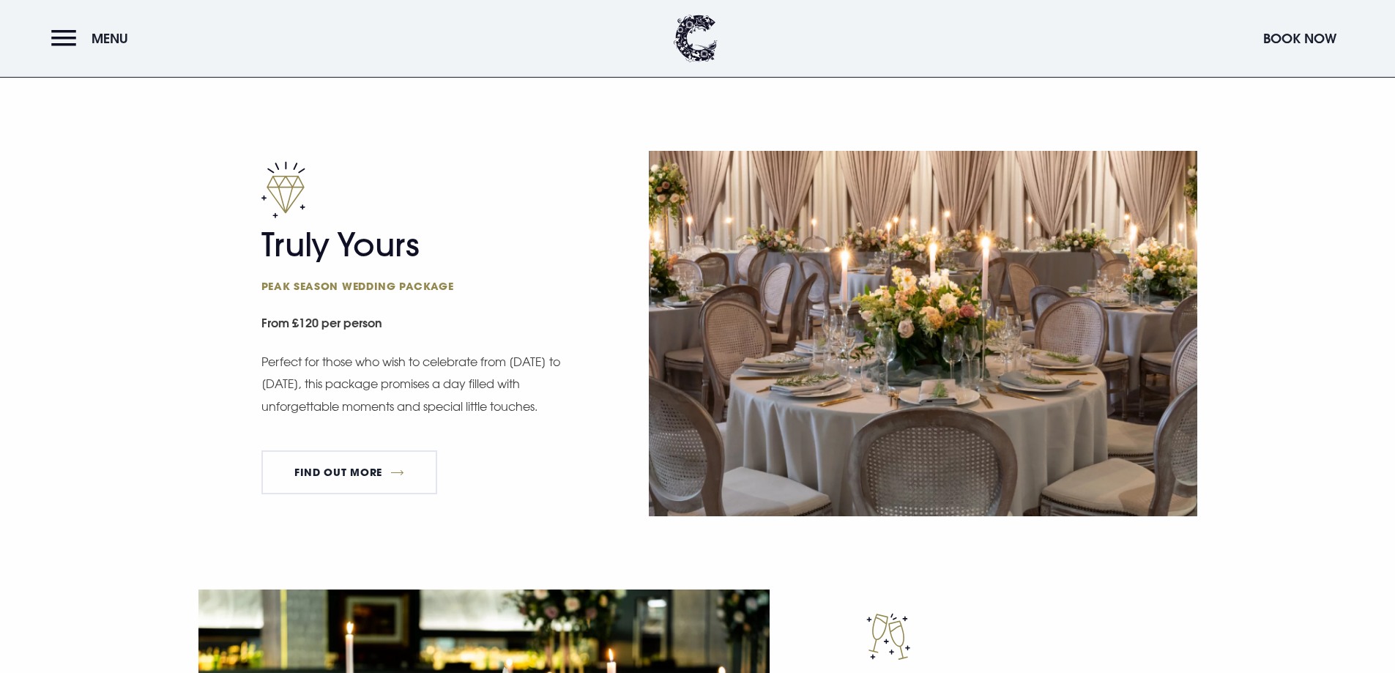
scroll to position [1025, 0]
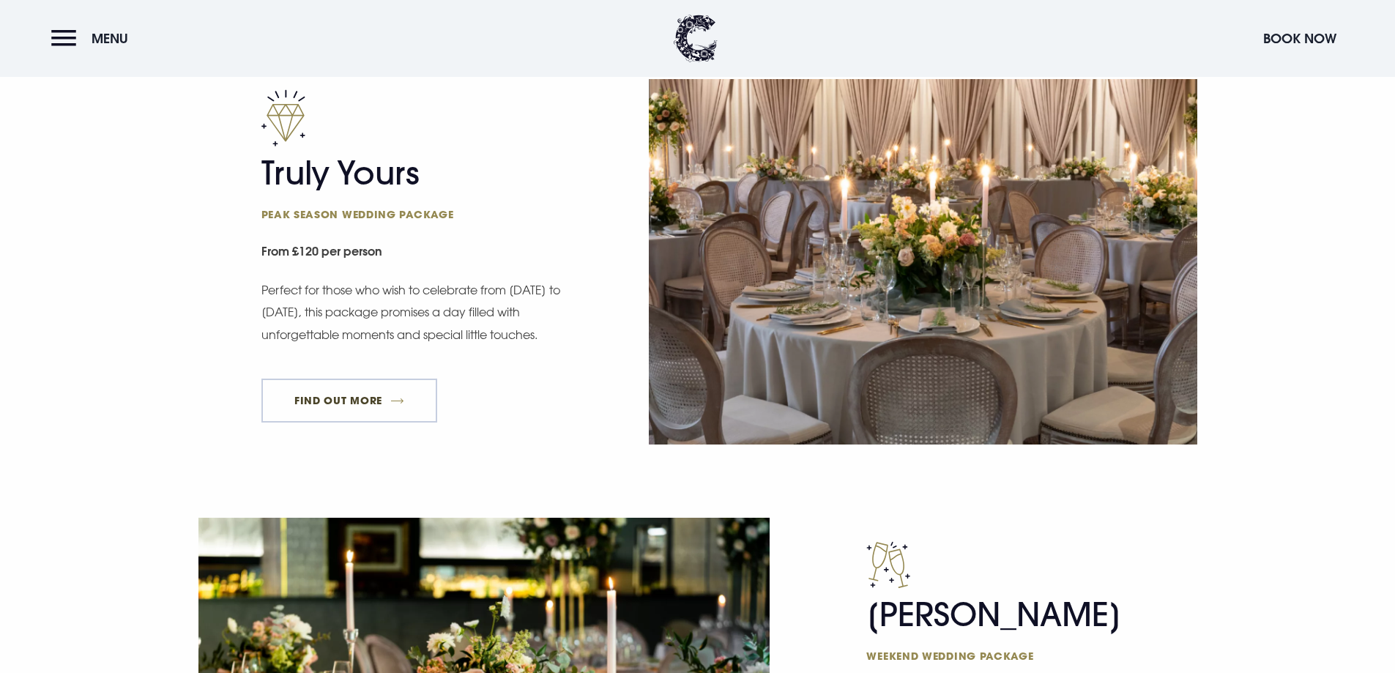
click at [360, 391] on link "FIND OUT MORE" at bounding box center [349, 401] width 177 height 44
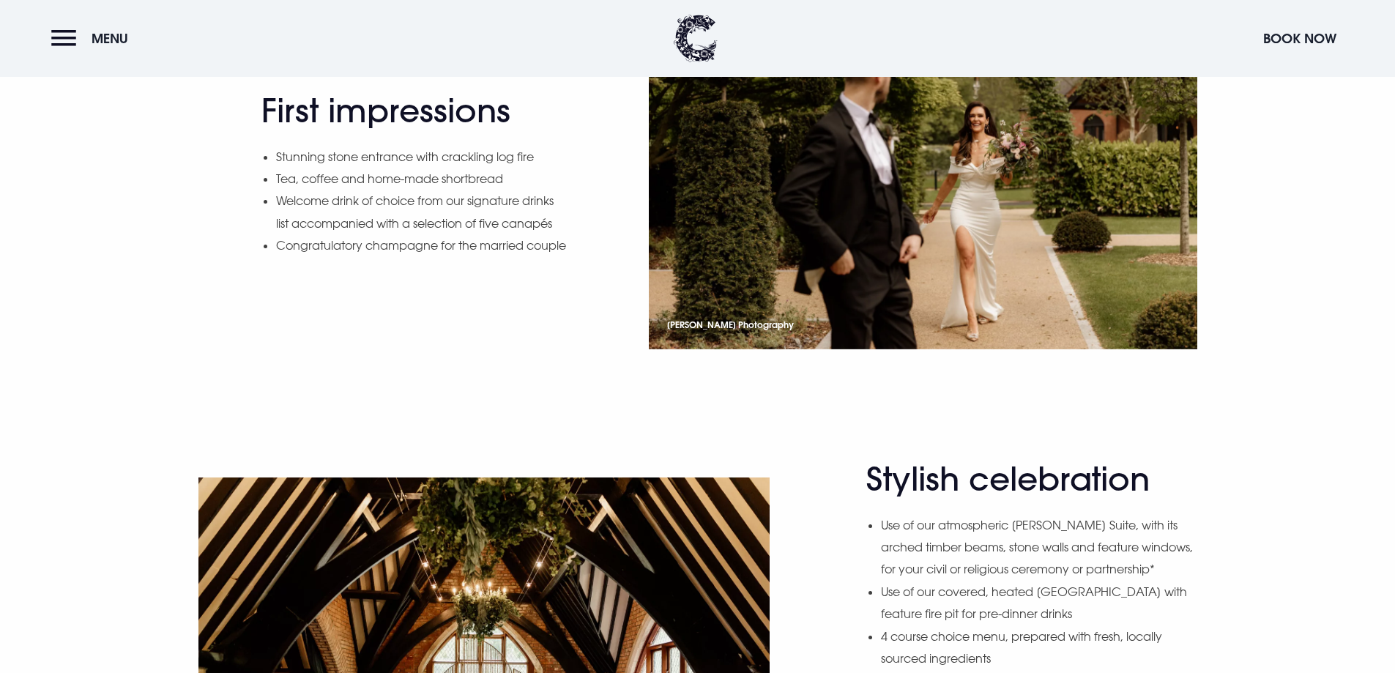
scroll to position [1099, 0]
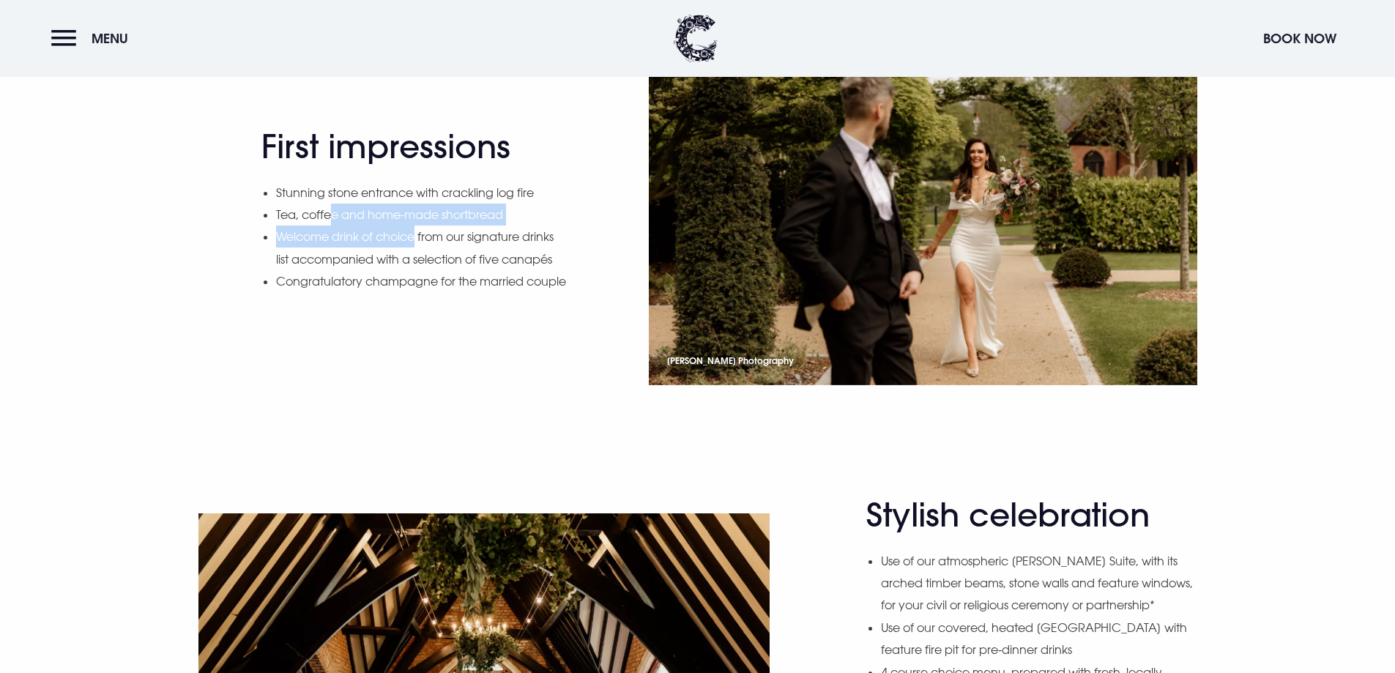
drag, startPoint x: 332, startPoint y: 204, endPoint x: 415, endPoint y: 226, distance: 85.6
click at [415, 226] on ul "Stunning stone entrance with crackling log fire Tea, coffee and home-made short…" at bounding box center [422, 237] width 292 height 111
click at [480, 246] on li "Welcome drink of choice from our signature drinks list accompanied with a selec…" at bounding box center [422, 248] width 292 height 45
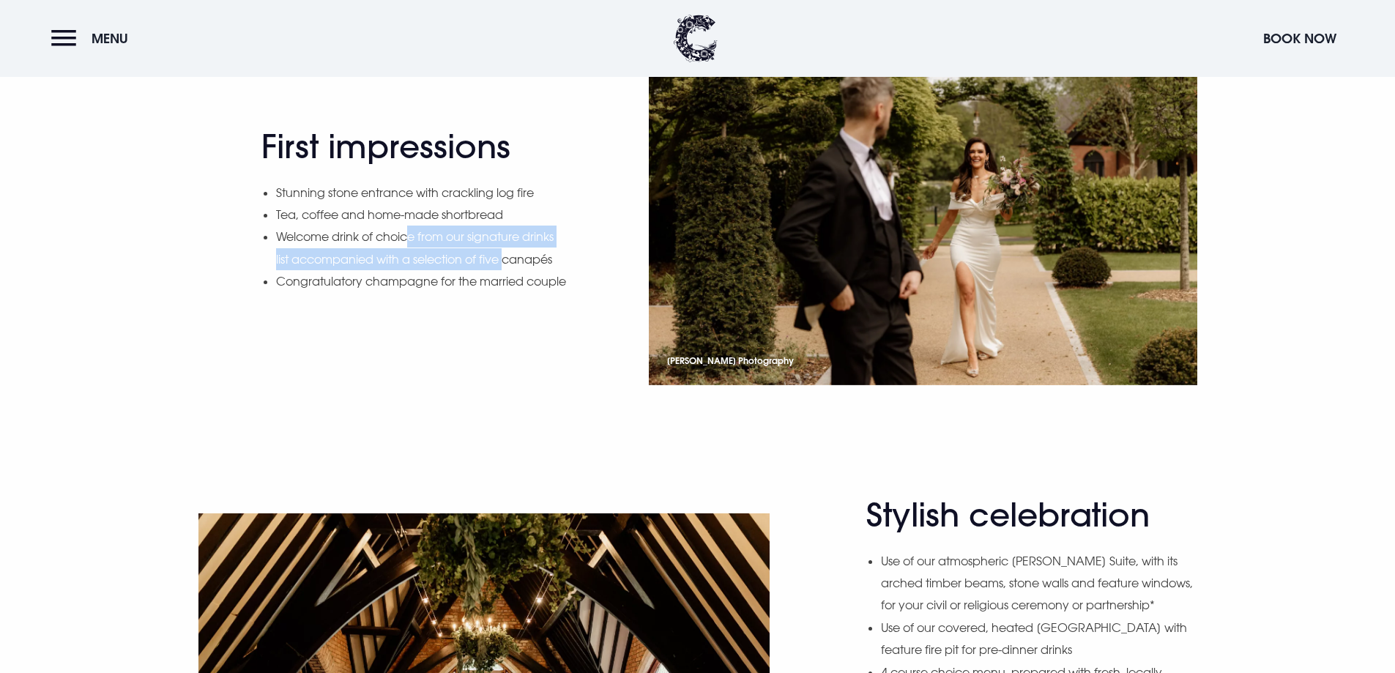
drag, startPoint x: 407, startPoint y: 229, endPoint x: 508, endPoint y: 240, distance: 101.7
click at [508, 240] on li "Welcome drink of choice from our signature drinks list accompanied with a selec…" at bounding box center [422, 248] width 292 height 45
click at [477, 273] on li "Congratulatory champagne for the married couple" at bounding box center [422, 281] width 292 height 22
drag, startPoint x: 371, startPoint y: 224, endPoint x: 496, endPoint y: 241, distance: 125.7
click at [496, 241] on li "Welcome drink of choice from our signature drinks list accompanied with a selec…" at bounding box center [422, 248] width 292 height 45
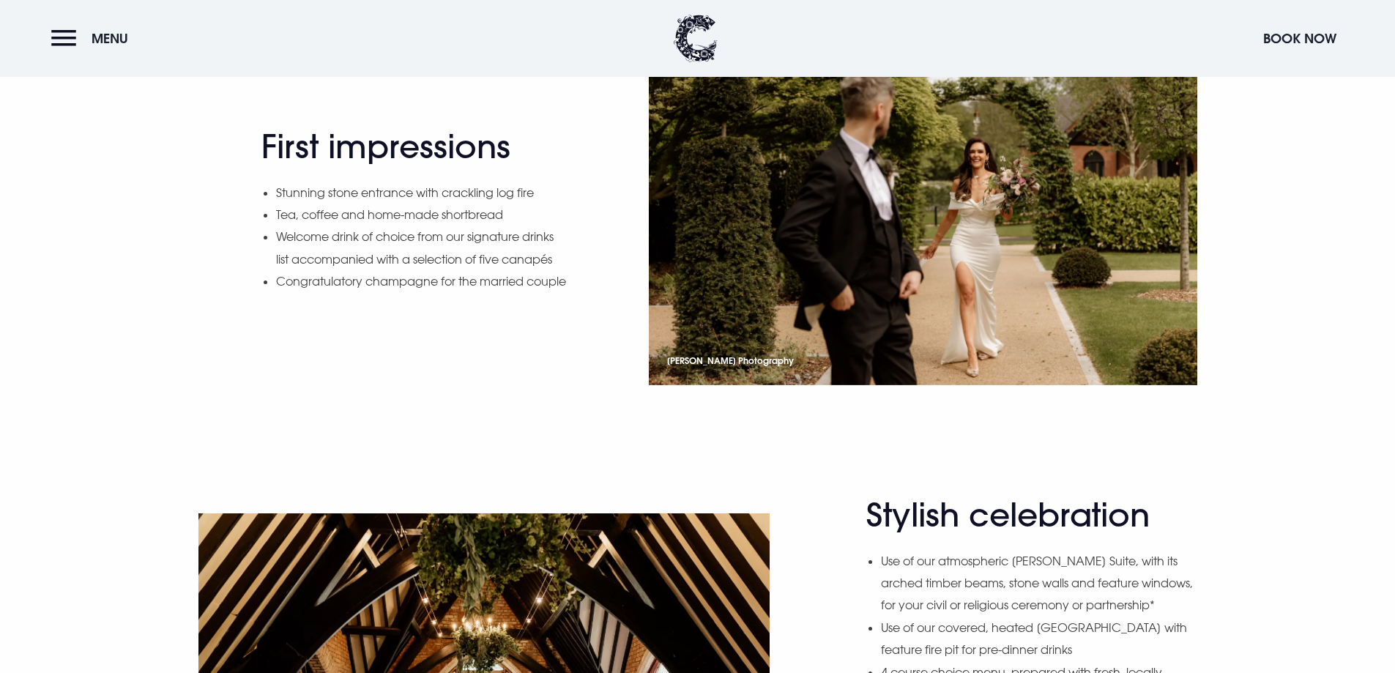
click at [533, 242] on li "Welcome drink of choice from our signature drinks list accompanied with a selec…" at bounding box center [422, 248] width 292 height 45
drag, startPoint x: 406, startPoint y: 240, endPoint x: 464, endPoint y: 242, distance: 57.9
click at [464, 242] on li "Welcome drink of choice from our signature drinks list accompanied with a selec…" at bounding box center [422, 248] width 292 height 45
click at [516, 243] on li "Welcome drink of choice from our signature drinks list accompanied with a selec…" at bounding box center [422, 248] width 292 height 45
drag, startPoint x: 524, startPoint y: 244, endPoint x: 486, endPoint y: 244, distance: 38.8
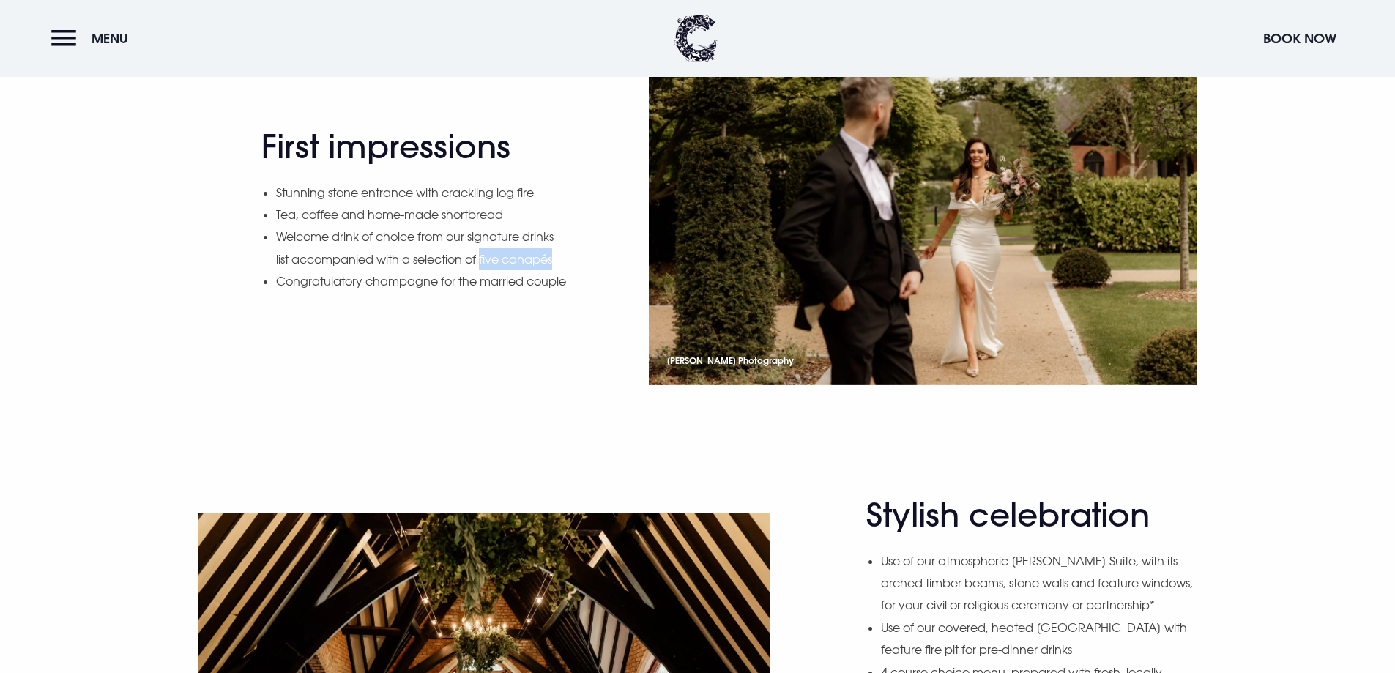
click at [486, 244] on li "Welcome drink of choice from our signature drinks list accompanied with a selec…" at bounding box center [422, 248] width 292 height 45
click at [439, 248] on li "Welcome drink of choice from our signature drinks list accompanied with a selec…" at bounding box center [422, 248] width 292 height 45
drag, startPoint x: 355, startPoint y: 242, endPoint x: 448, endPoint y: 255, distance: 93.1
click at [448, 255] on li "Welcome drink of choice from our signature drinks list accompanied with a selec…" at bounding box center [422, 248] width 292 height 45
click at [513, 249] on li "Welcome drink of choice from our signature drinks list accompanied with a selec…" at bounding box center [422, 248] width 292 height 45
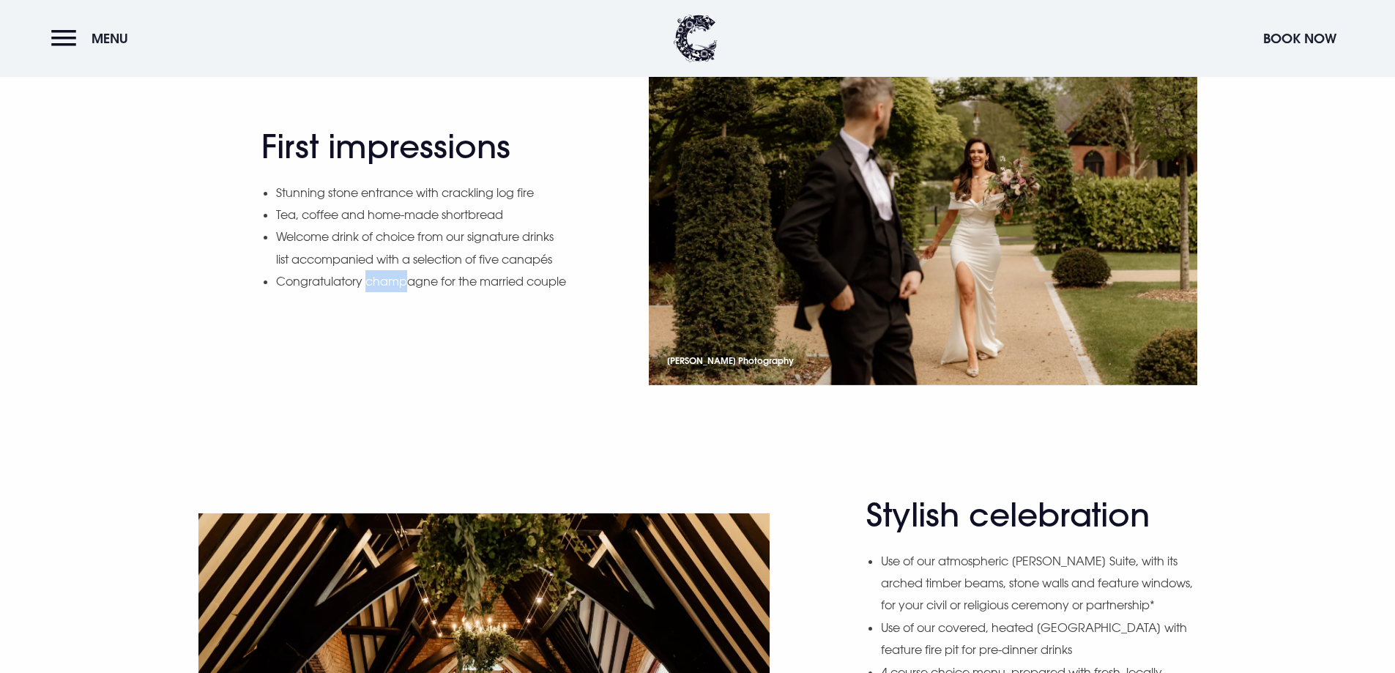
drag, startPoint x: 365, startPoint y: 272, endPoint x: 404, endPoint y: 265, distance: 38.7
click at [404, 270] on li "Congratulatory champagne for the married couple" at bounding box center [422, 281] width 292 height 22
click at [459, 270] on li "Congratulatory champagne for the married couple" at bounding box center [422, 281] width 292 height 22
drag, startPoint x: 358, startPoint y: 247, endPoint x: 452, endPoint y: 282, distance: 100.1
click at [452, 273] on ul "Stunning stone entrance with crackling log fire Tea, coffee and home-made short…" at bounding box center [422, 237] width 292 height 111
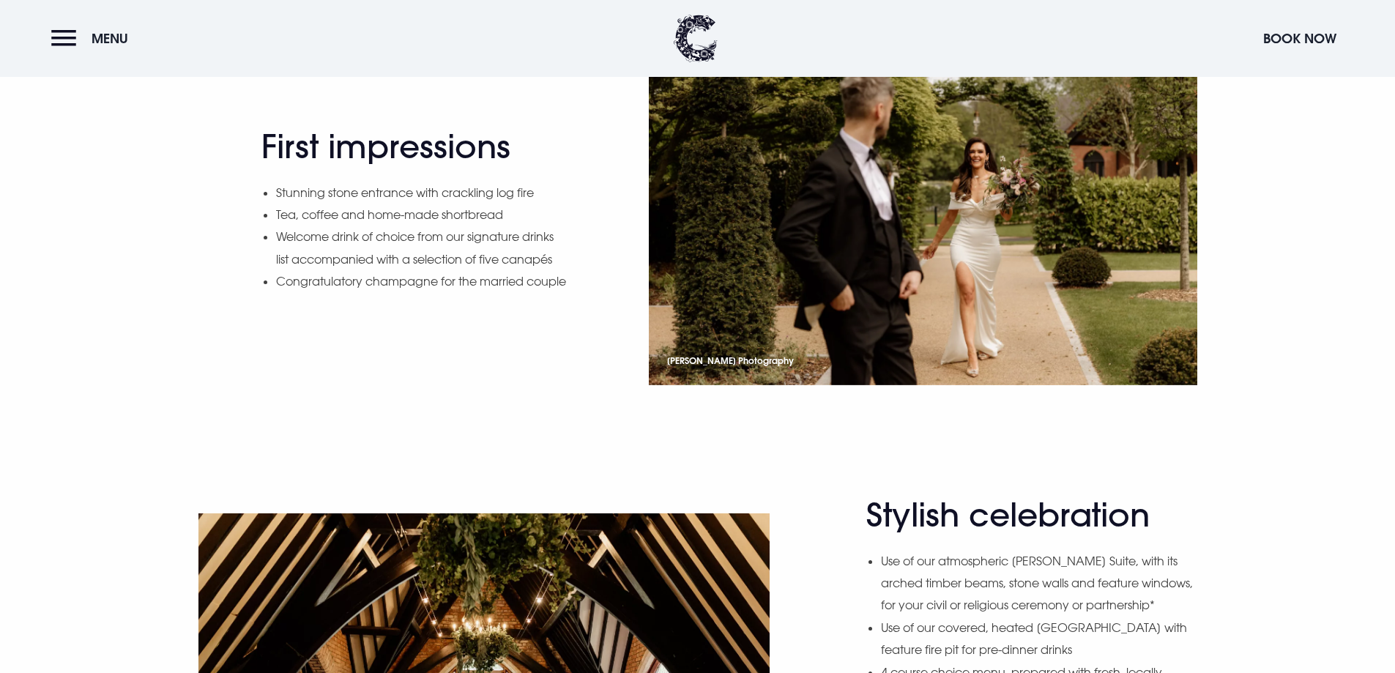
click at [445, 354] on div "First impressions Stunning stone entrance with crackling log fire Tea, coffee a…" at bounding box center [698, 221] width 1020 height 404
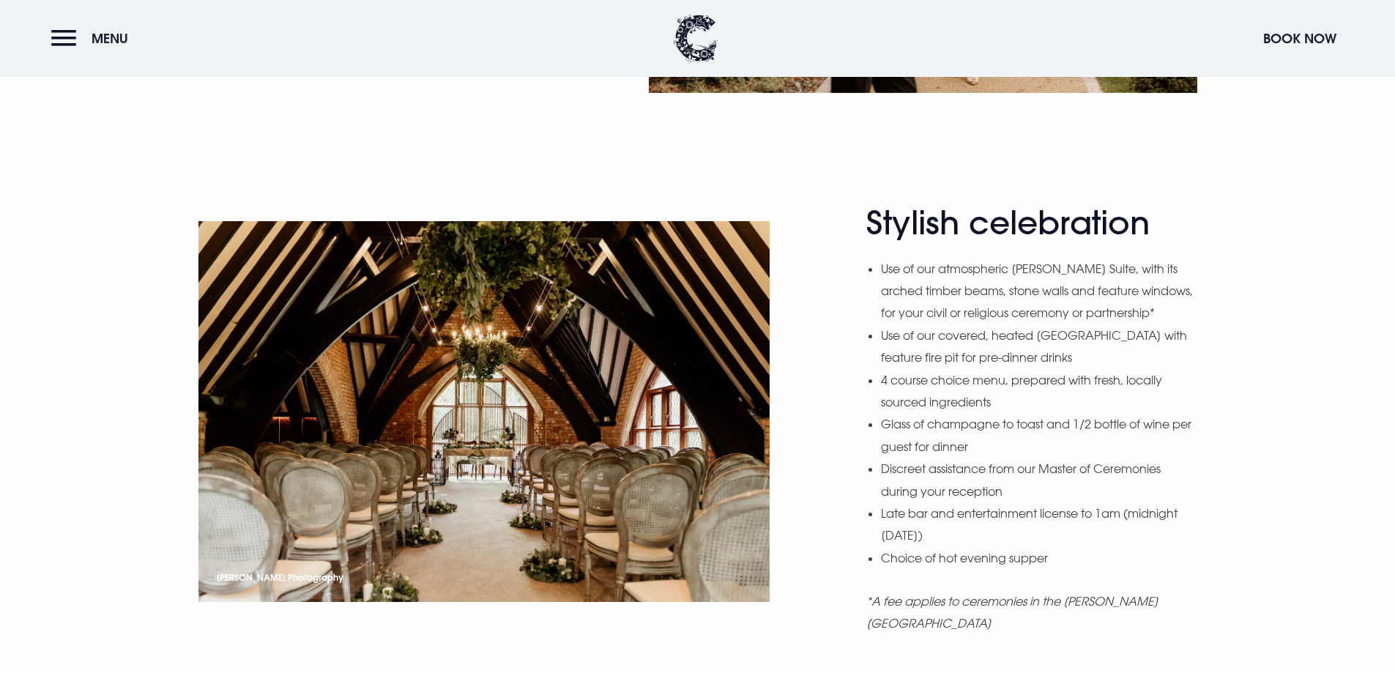
scroll to position [1392, 0]
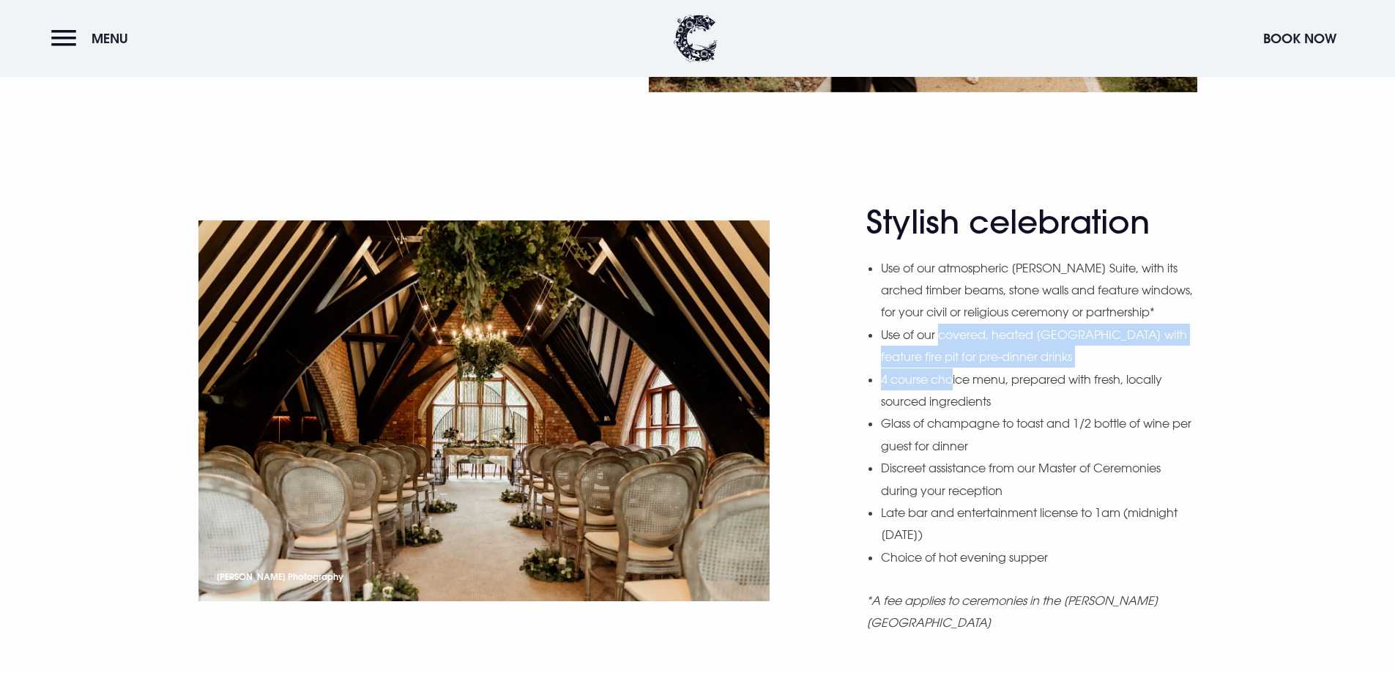
drag, startPoint x: 942, startPoint y: 361, endPoint x: 954, endPoint y: 393, distance: 34.3
click at [954, 393] on ul "Use of our atmospheric [PERSON_NAME] Suite, with its arched timber beams, stone…" at bounding box center [1039, 412] width 316 height 311
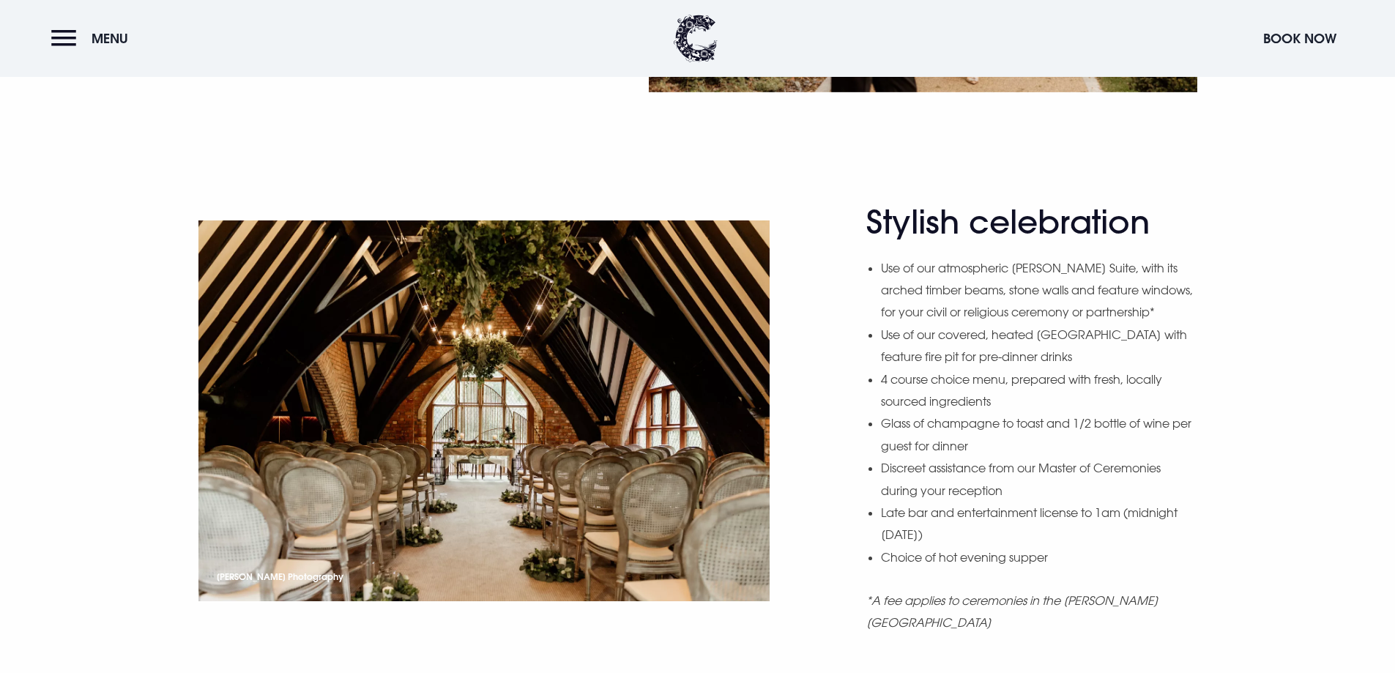
click at [1033, 439] on li "Glass of champagne to toast and 1/2 bottle of wine per guest for dinner" at bounding box center [1039, 434] width 316 height 45
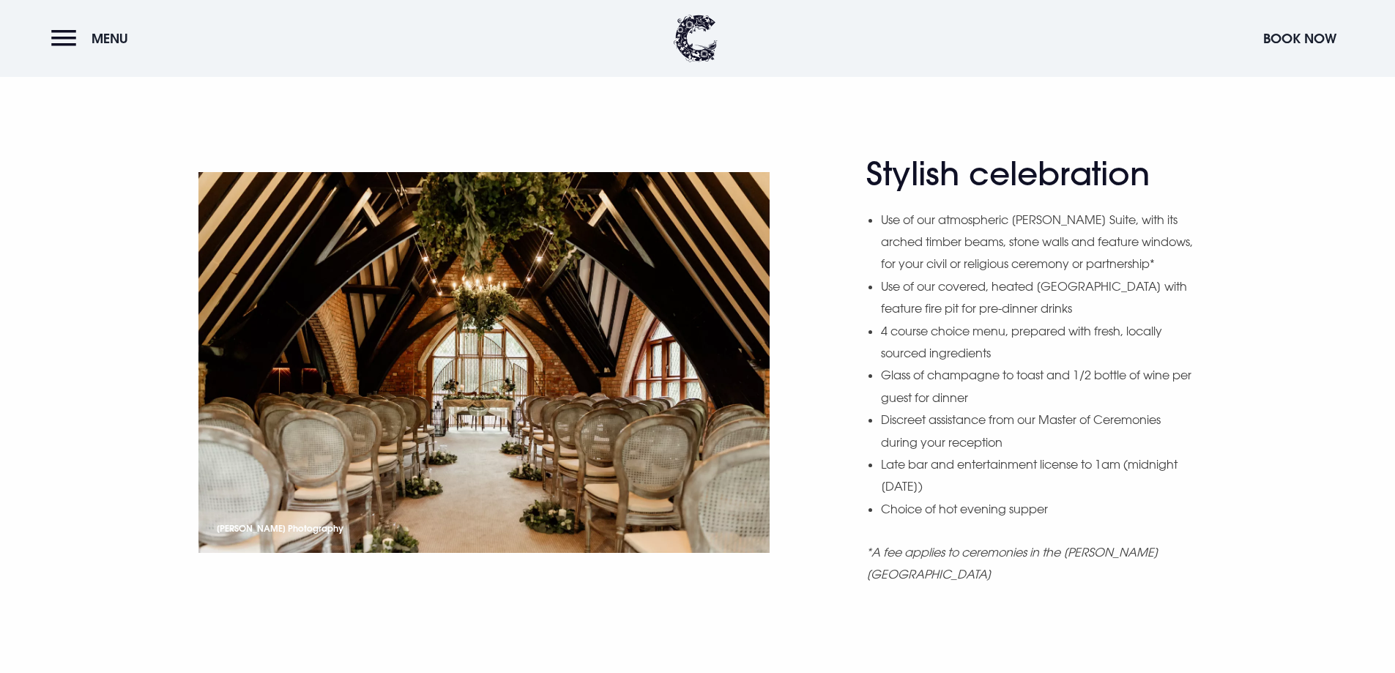
scroll to position [1538, 0]
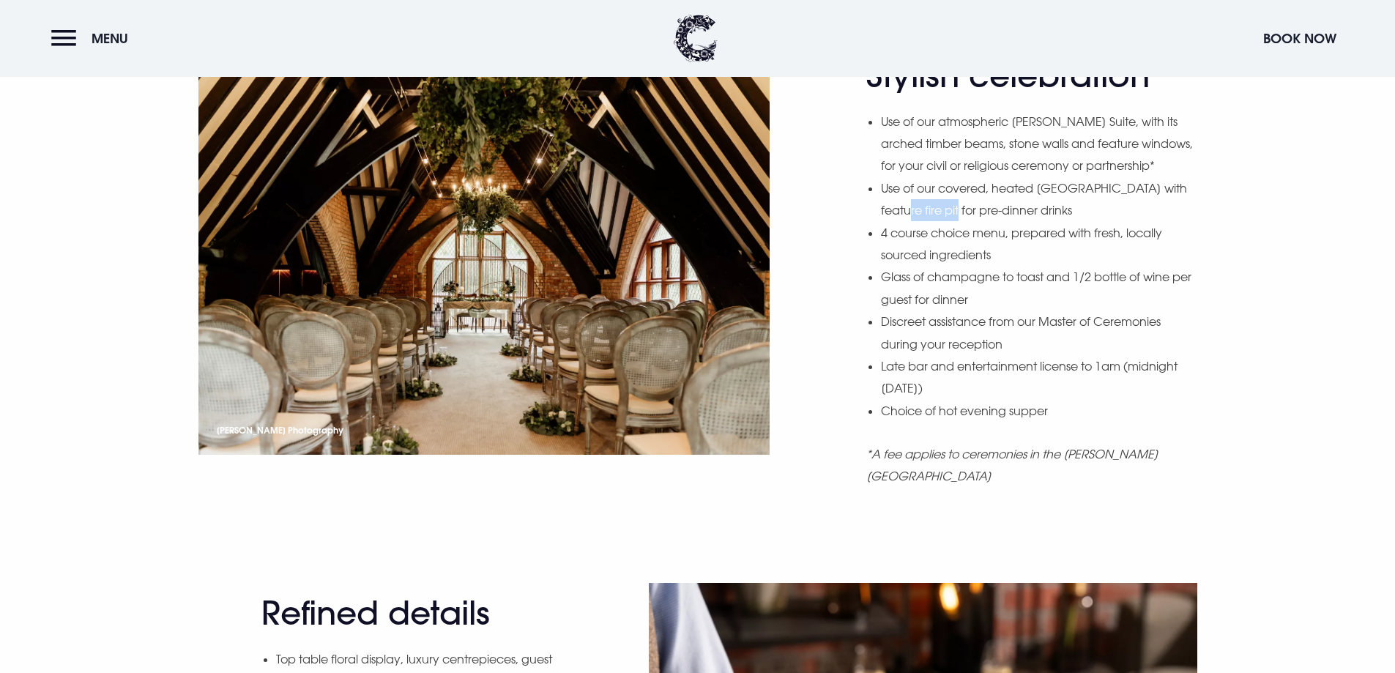
drag, startPoint x: 914, startPoint y: 238, endPoint x: 964, endPoint y: 238, distance: 49.8
click at [964, 222] on li "Use of our covered, heated [GEOGRAPHIC_DATA] with feature fire pit for pre-dinn…" at bounding box center [1039, 199] width 316 height 45
click at [1038, 245] on li "4 course choice menu, prepared with fresh, locally sourced ingredients" at bounding box center [1039, 244] width 316 height 45
drag, startPoint x: 916, startPoint y: 251, endPoint x: 981, endPoint y: 270, distance: 67.9
click at [981, 267] on li "4 course choice menu, prepared with fresh, locally sourced ingredients" at bounding box center [1039, 244] width 316 height 45
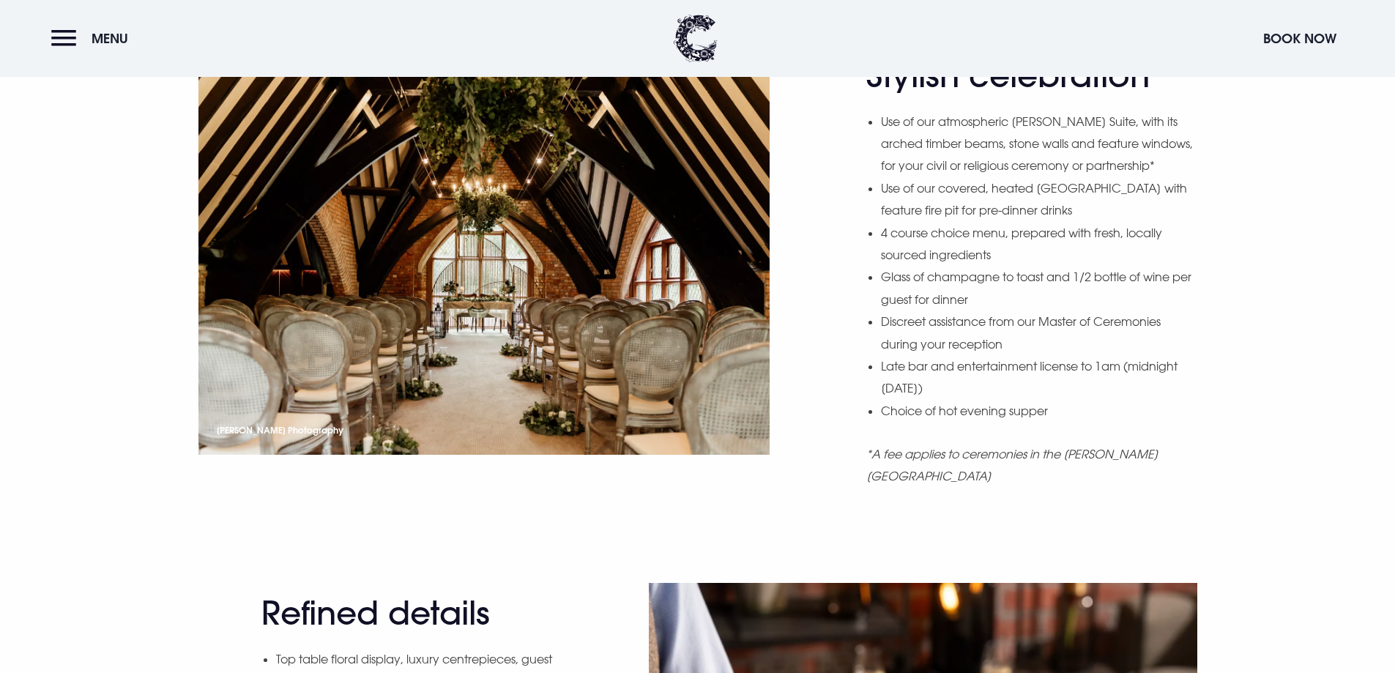
click at [1057, 267] on li "4 course choice menu, prepared with fresh, locally sourced ingredients" at bounding box center [1039, 244] width 316 height 45
drag, startPoint x: 1012, startPoint y: 274, endPoint x: 918, endPoint y: 253, distance: 96.1
click at [918, 253] on li "4 course choice menu, prepared with fresh, locally sourced ingredients" at bounding box center [1039, 244] width 316 height 45
click at [1070, 267] on li "4 course choice menu, prepared with fresh, locally sourced ingredients" at bounding box center [1039, 244] width 316 height 45
drag, startPoint x: 999, startPoint y: 324, endPoint x: 909, endPoint y: 302, distance: 92.7
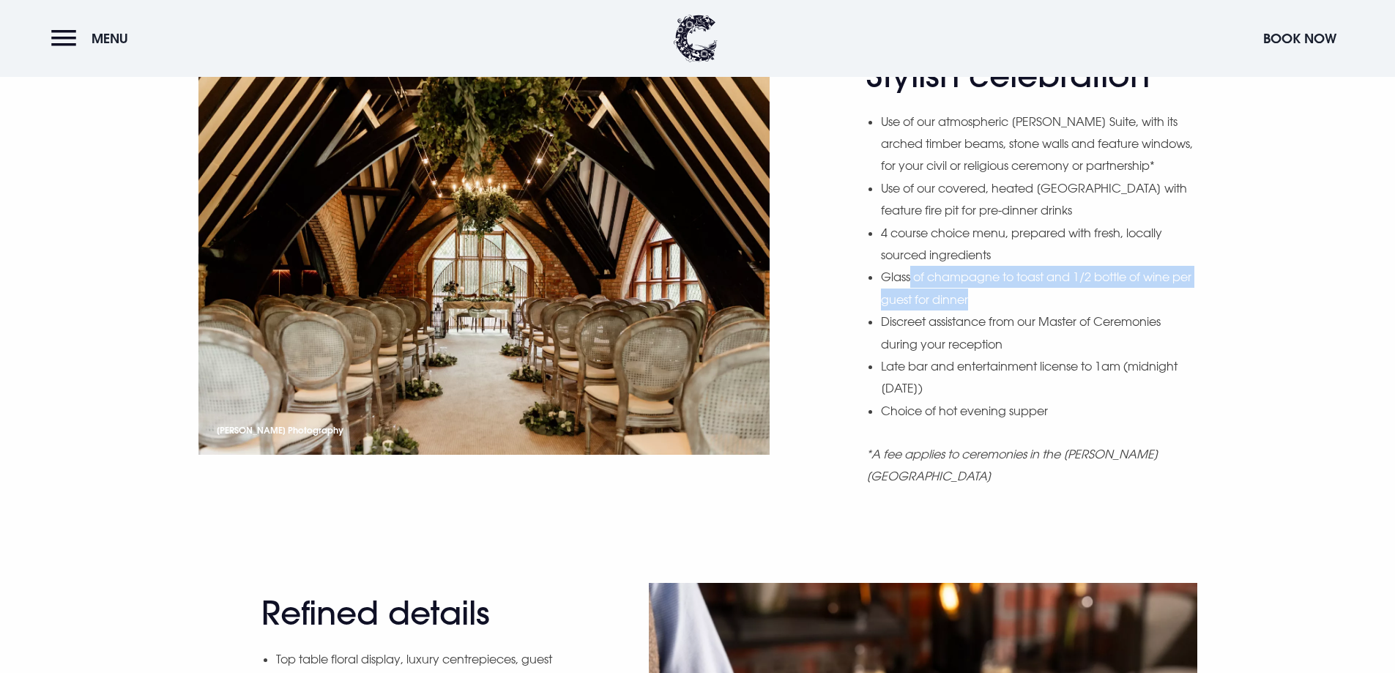
click at [909, 302] on li "Glass of champagne to toast and 1/2 bottle of wine per guest for dinner" at bounding box center [1039, 288] width 316 height 45
click at [1035, 335] on li "Discreet assistance from our Master of Ceremonies during your reception" at bounding box center [1039, 333] width 316 height 45
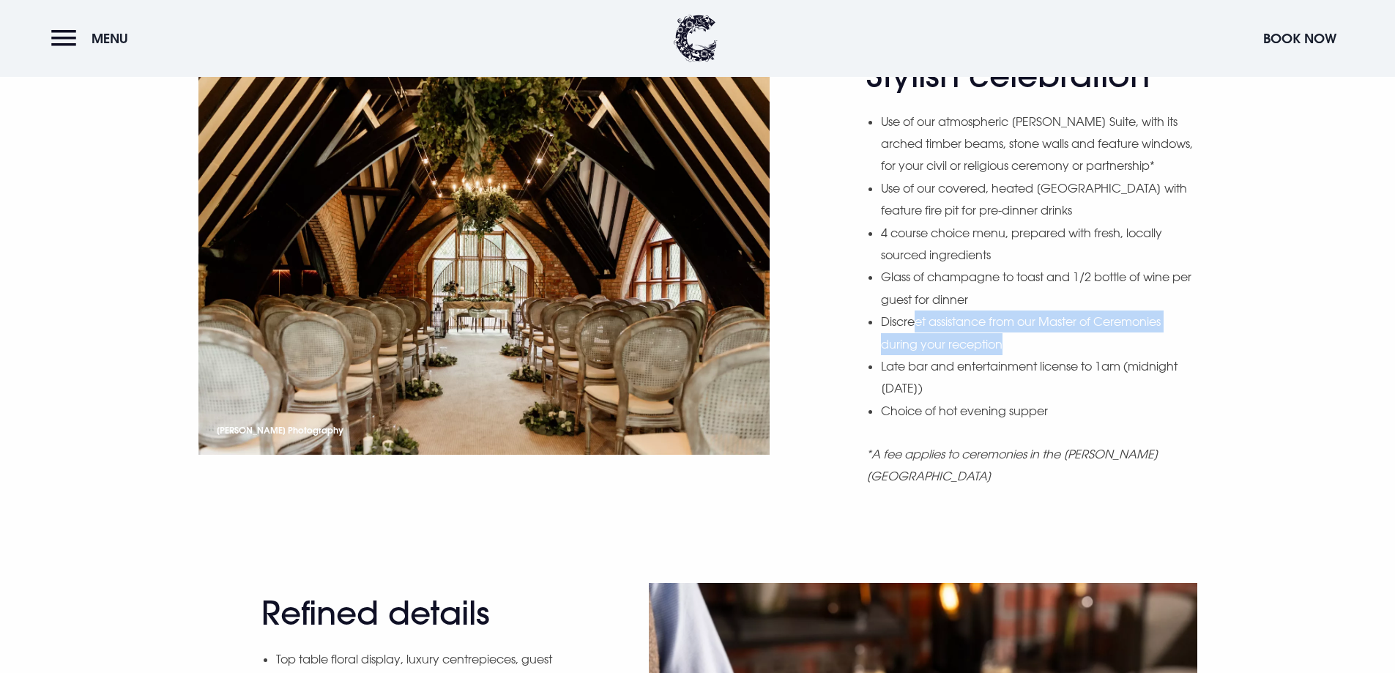
drag, startPoint x: 1005, startPoint y: 362, endPoint x: 914, endPoint y: 337, distance: 94.2
click at [914, 337] on li "Discreet assistance from our Master of Ceremonies during your reception" at bounding box center [1039, 333] width 316 height 45
click at [1028, 355] on li "Discreet assistance from our Master of Ceremonies during your reception" at bounding box center [1039, 333] width 316 height 45
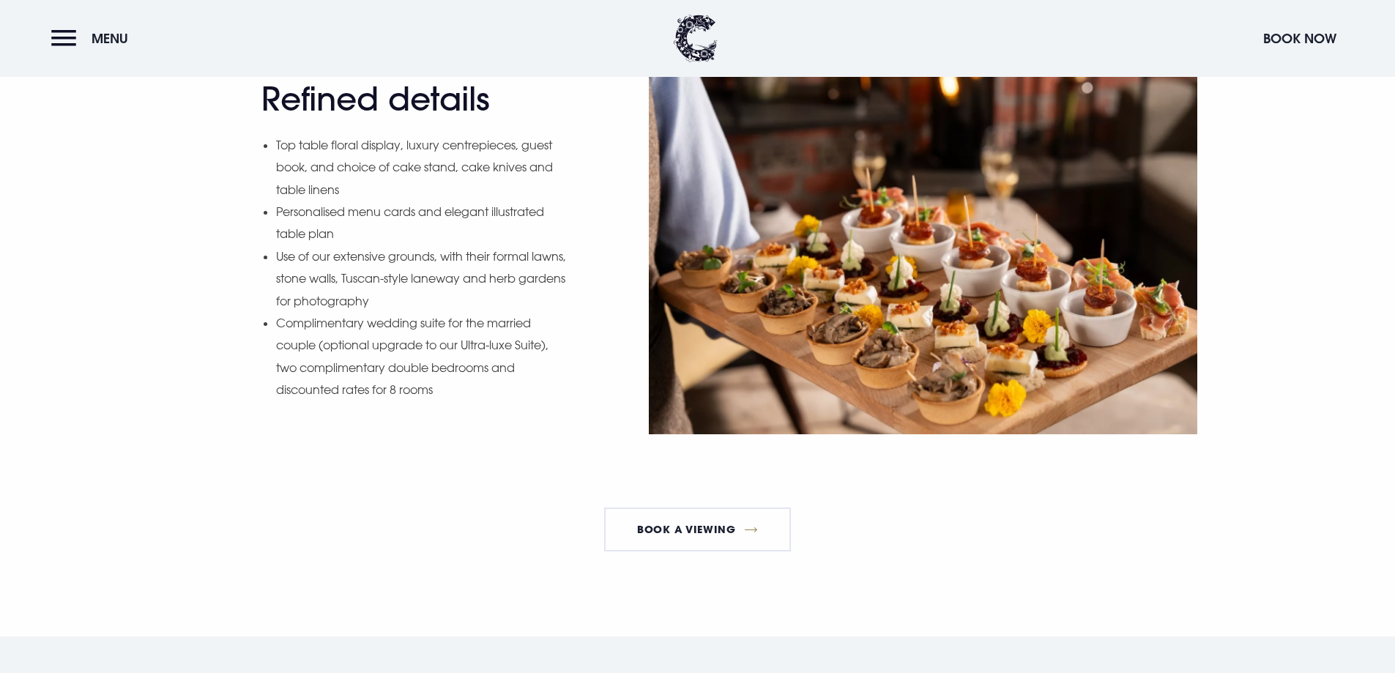
scroll to position [2051, 0]
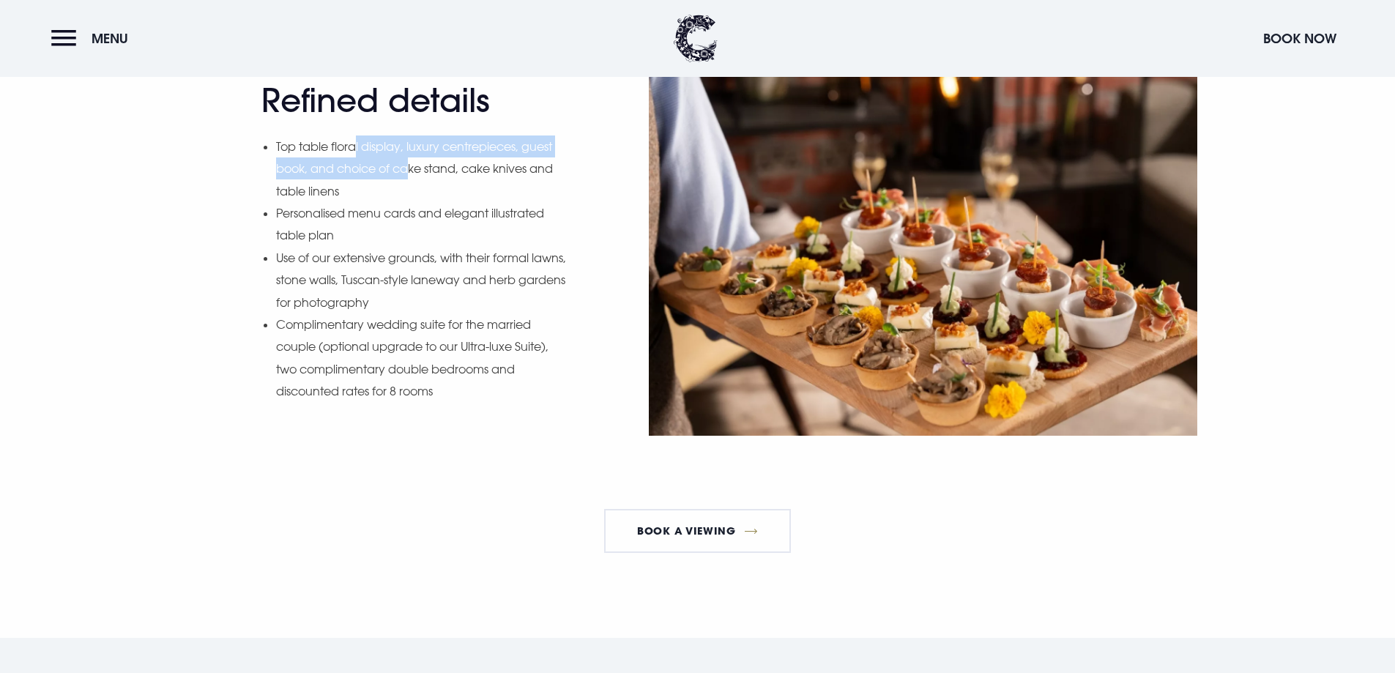
drag, startPoint x: 357, startPoint y: 153, endPoint x: 423, endPoint y: 188, distance: 73.7
click at [421, 185] on li "Top table floral display, luxury centrepieces, guest book, and choice of cake s…" at bounding box center [422, 169] width 292 height 67
click at [403, 217] on li "Personalised menu cards and elegant illustrated table plan" at bounding box center [422, 224] width 292 height 45
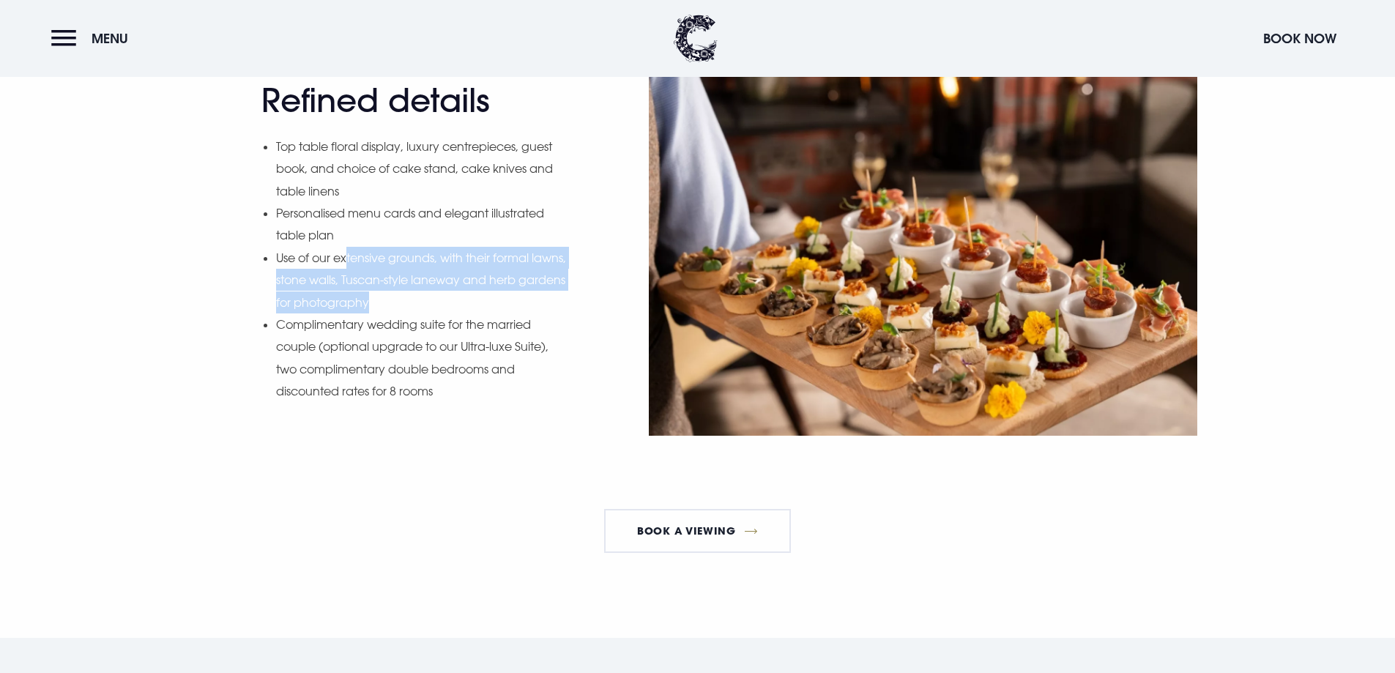
drag, startPoint x: 346, startPoint y: 264, endPoint x: 435, endPoint y: 302, distance: 96.9
click at [434, 301] on li "Use of our extensive grounds, with their formal lawns, stone walls, Tuscan-styl…" at bounding box center [422, 280] width 292 height 67
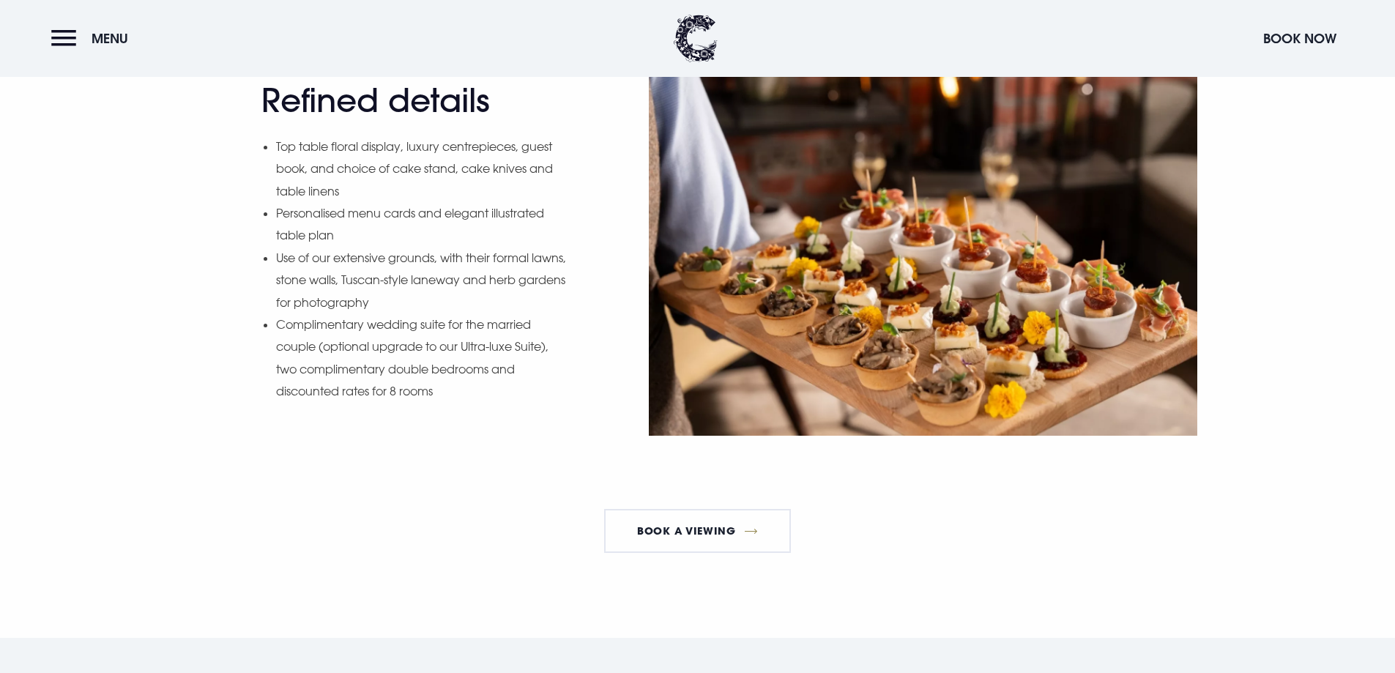
click at [491, 357] on li "Complimentary wedding suite for the married couple (optional upgrade to our Ult…" at bounding box center [422, 357] width 292 height 89
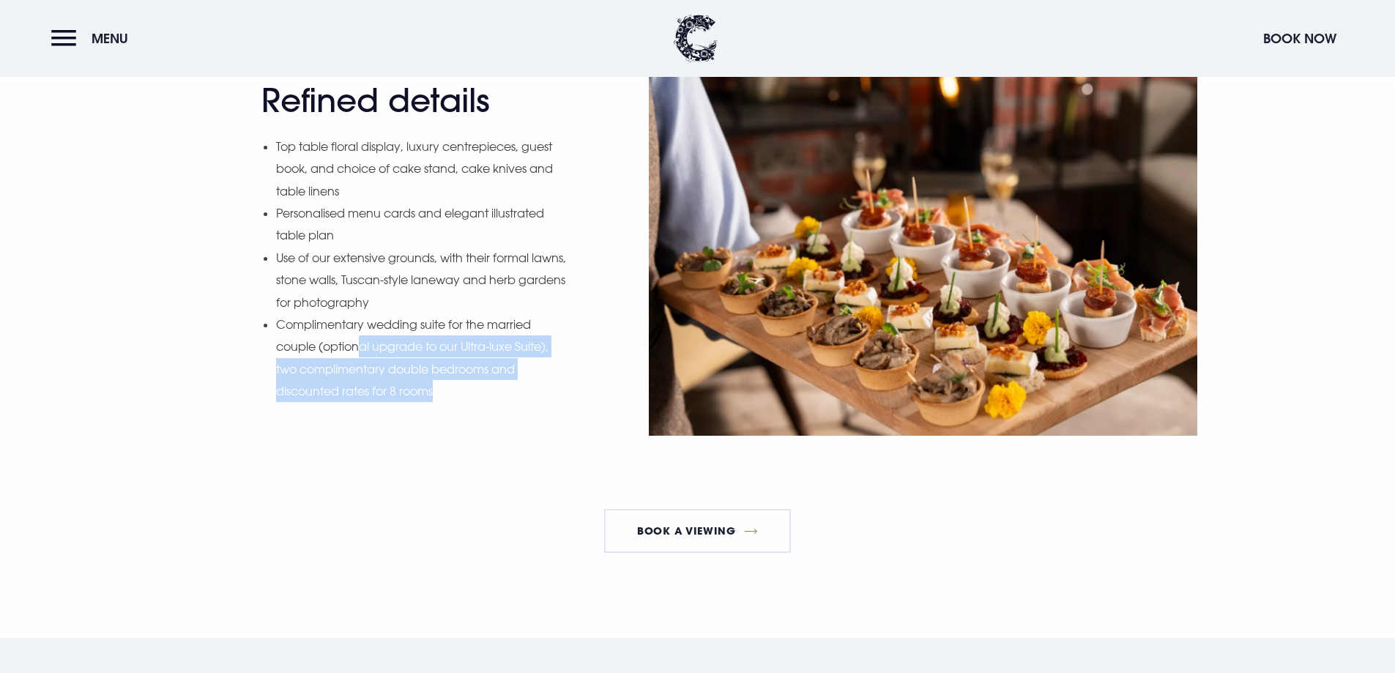
drag, startPoint x: 361, startPoint y: 346, endPoint x: 437, endPoint y: 387, distance: 86.2
click at [437, 387] on li "Complimentary wedding suite for the married couple (optional upgrade to our Ult…" at bounding box center [422, 357] width 292 height 89
click at [486, 421] on div "Refined details Top table floral display, luxury centrepieces, guest book, and …" at bounding box center [414, 252] width 307 height 343
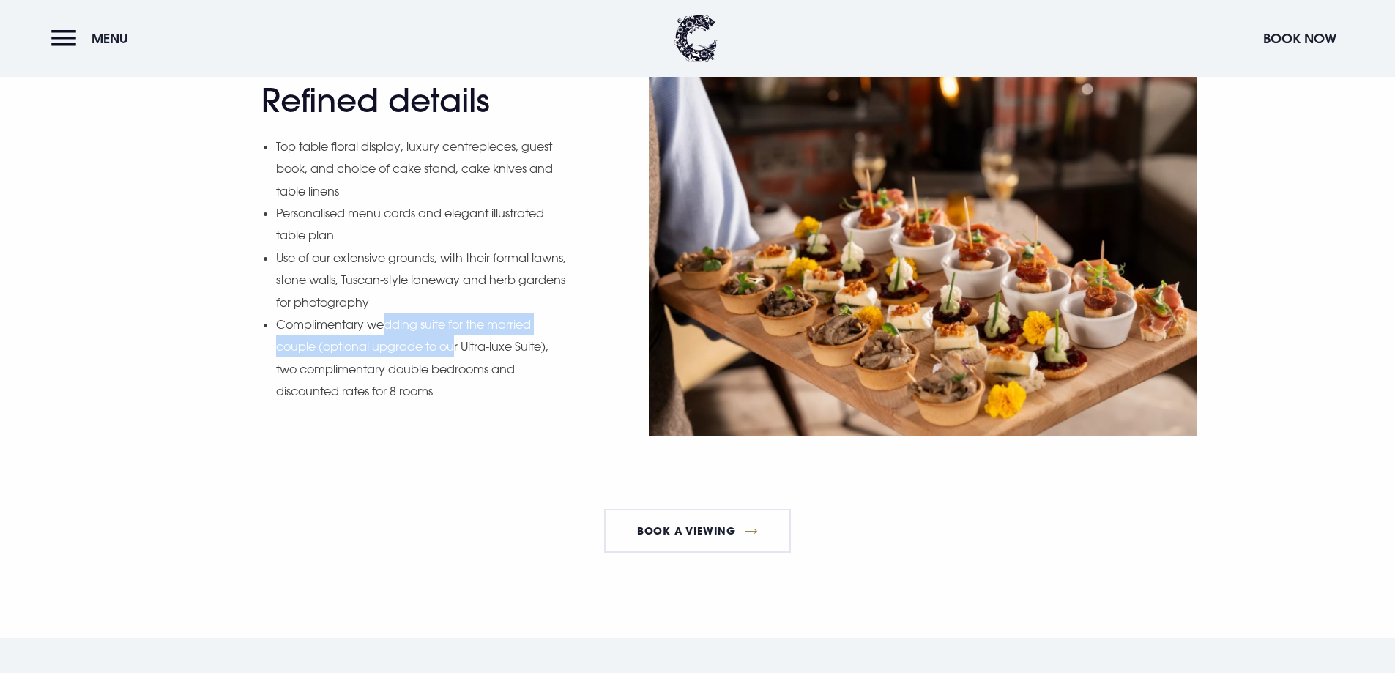
drag, startPoint x: 449, startPoint y: 342, endPoint x: 456, endPoint y: 346, distance: 8.5
click at [456, 346] on li "Complimentary wedding suite for the married couple (optional upgrade to our Ult…" at bounding box center [422, 357] width 292 height 89
click at [505, 379] on li "Complimentary wedding suite for the married couple (optional upgrade to our Ult…" at bounding box center [422, 357] width 292 height 89
drag, startPoint x: 439, startPoint y: 361, endPoint x: 363, endPoint y: 364, distance: 77.0
click at [363, 364] on li "Complimentary wedding suite for the married couple (optional upgrade to our Ult…" at bounding box center [422, 357] width 292 height 89
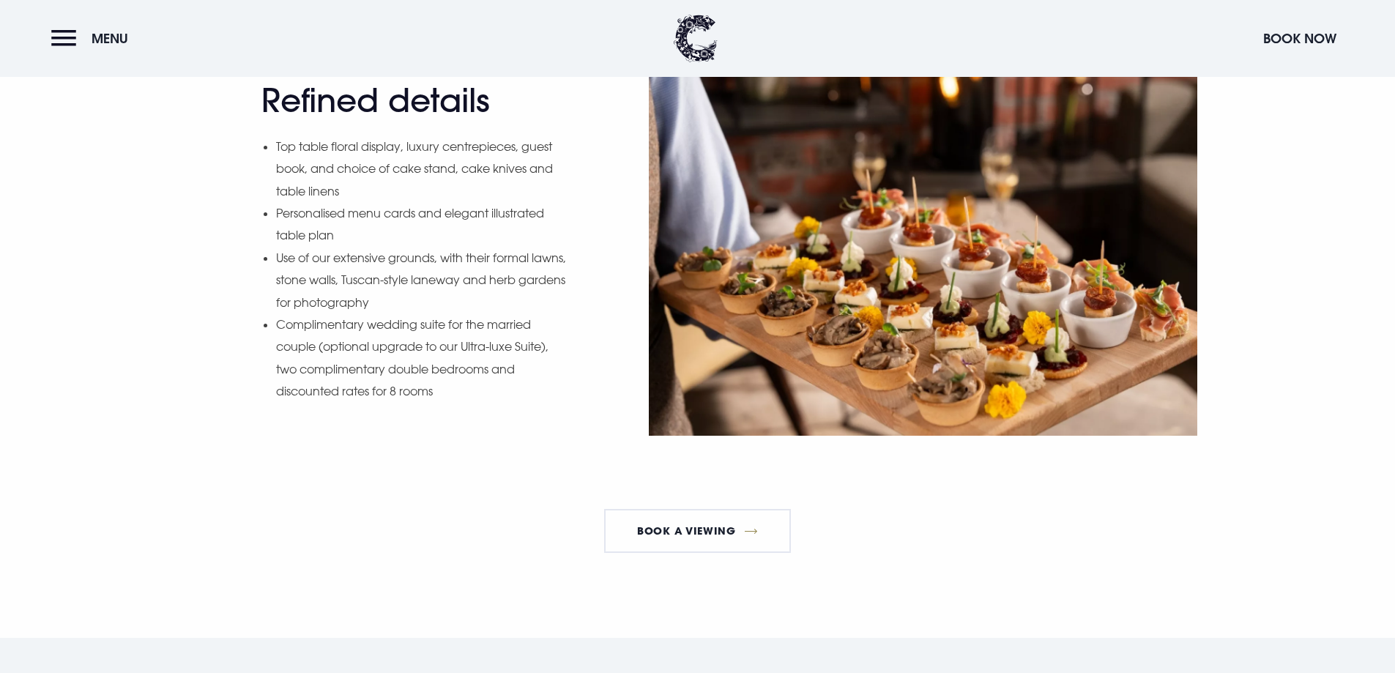
click at [445, 418] on div "Refined details Top table floral display, luxury centrepieces, guest book, and …" at bounding box center [414, 252] width 307 height 343
drag, startPoint x: 353, startPoint y: 145, endPoint x: 411, endPoint y: 160, distance: 59.7
click at [411, 160] on li "Top table floral display, luxury centrepieces, guest book, and choice of cake s…" at bounding box center [422, 169] width 292 height 67
click at [383, 200] on li "Top table floral display, luxury centrepieces, guest book, and choice of cake s…" at bounding box center [422, 169] width 292 height 67
drag, startPoint x: 283, startPoint y: 215, endPoint x: 322, endPoint y: 229, distance: 41.9
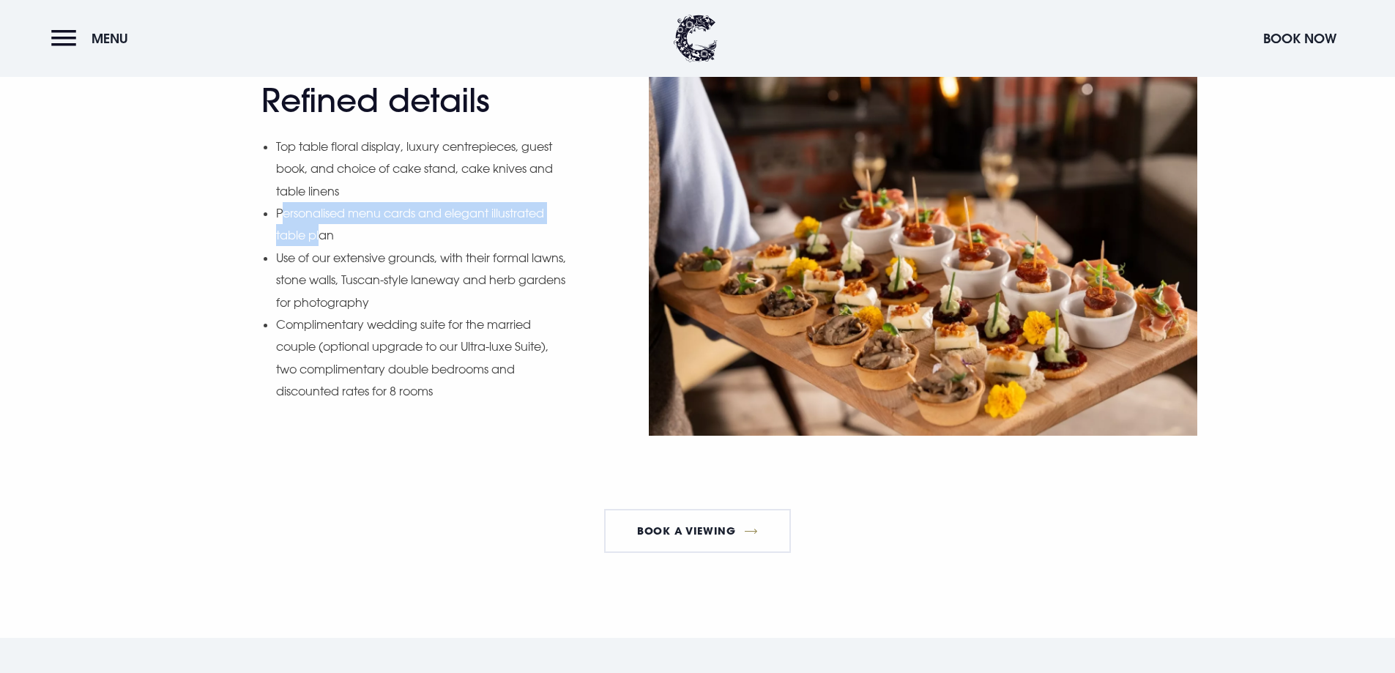
click at [322, 229] on li "Personalised menu cards and elegant illustrated table plan" at bounding box center [422, 224] width 292 height 45
click at [420, 247] on li "Use of our extensive grounds, with their formal lawns, stone walls, Tuscan-styl…" at bounding box center [422, 280] width 292 height 67
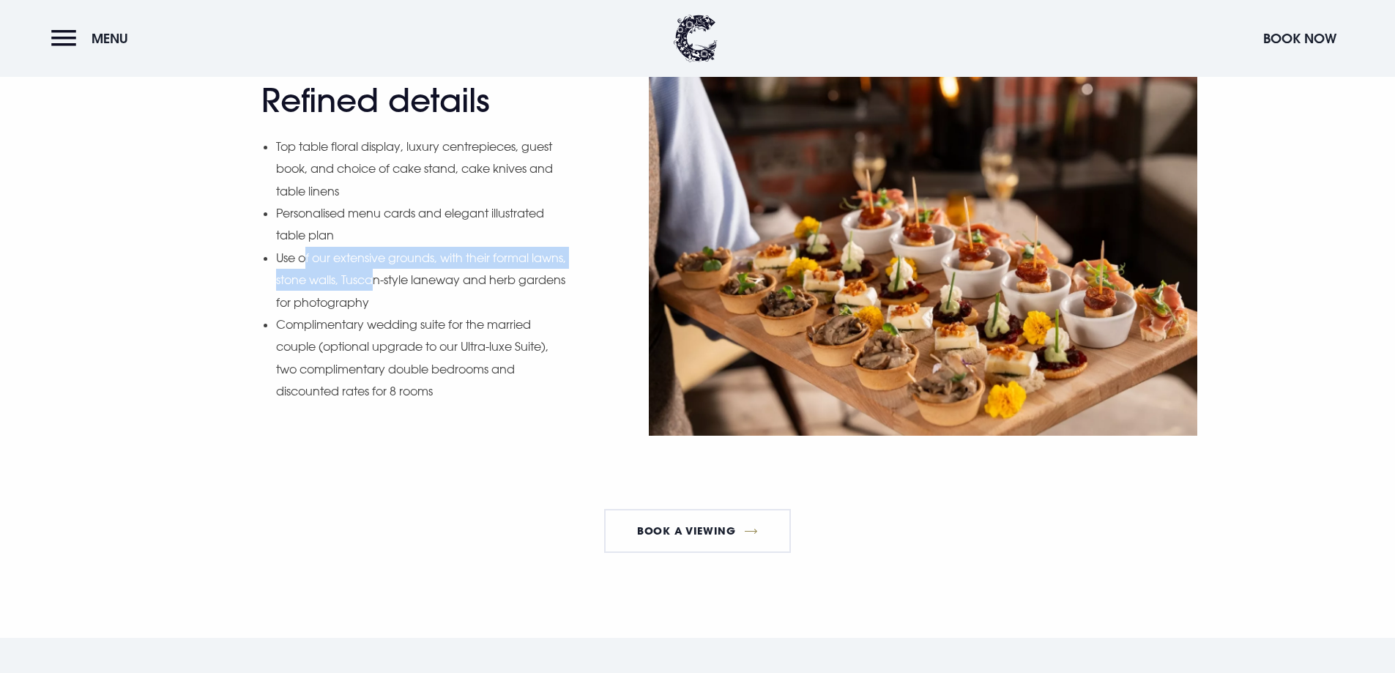
drag, startPoint x: 303, startPoint y: 259, endPoint x: 412, endPoint y: 271, distance: 109.8
click at [412, 271] on li "Use of our extensive grounds, with their formal lawns, stone walls, Tuscan-styl…" at bounding box center [422, 280] width 292 height 67
click at [433, 244] on li "Personalised menu cards and elegant illustrated table plan" at bounding box center [422, 224] width 292 height 45
drag, startPoint x: 420, startPoint y: 299, endPoint x: 283, endPoint y: 266, distance: 140.2
click at [283, 266] on li "Use of our extensive grounds, with their formal lawns, stone walls, Tuscan-styl…" at bounding box center [422, 280] width 292 height 67
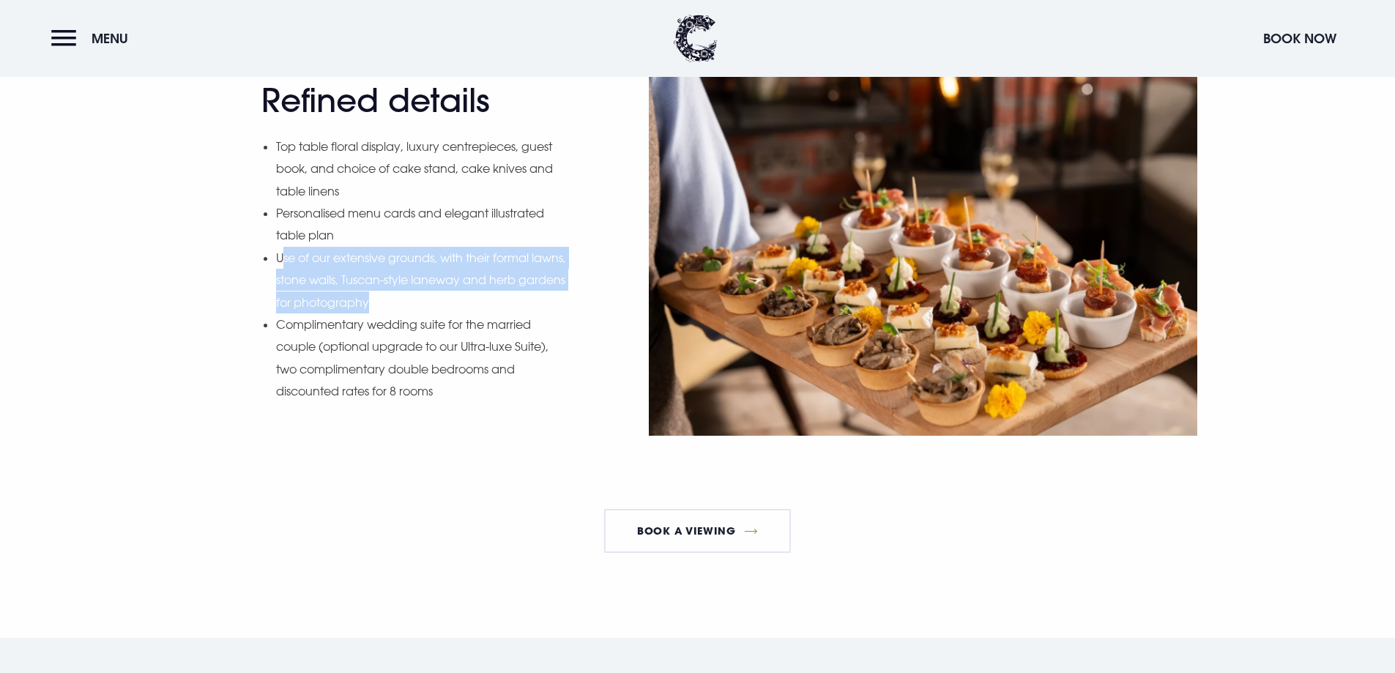
click at [352, 290] on li "Use of our extensive grounds, with their formal lawns, stone walls, Tuscan-styl…" at bounding box center [422, 280] width 292 height 67
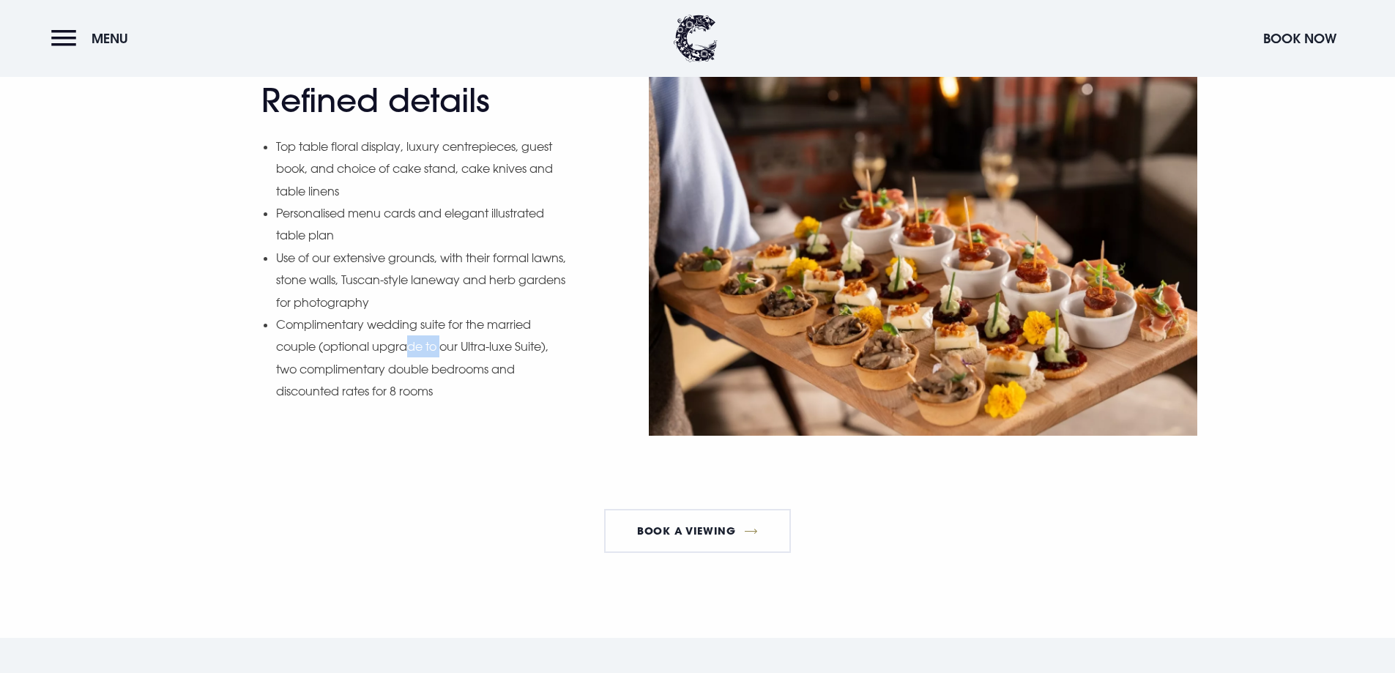
drag, startPoint x: 442, startPoint y: 349, endPoint x: 399, endPoint y: 349, distance: 43.2
click at [404, 349] on li "Complimentary wedding suite for the married couple (optional upgrade to our Ult…" at bounding box center [422, 357] width 292 height 89
click at [355, 375] on li "Complimentary wedding suite for the married couple (optional upgrade to our Ult…" at bounding box center [422, 357] width 292 height 89
drag, startPoint x: 433, startPoint y: 364, endPoint x: 452, endPoint y: 370, distance: 19.9
click at [452, 370] on li "Complimentary wedding suite for the married couple (optional upgrade to our Ult…" at bounding box center [422, 357] width 292 height 89
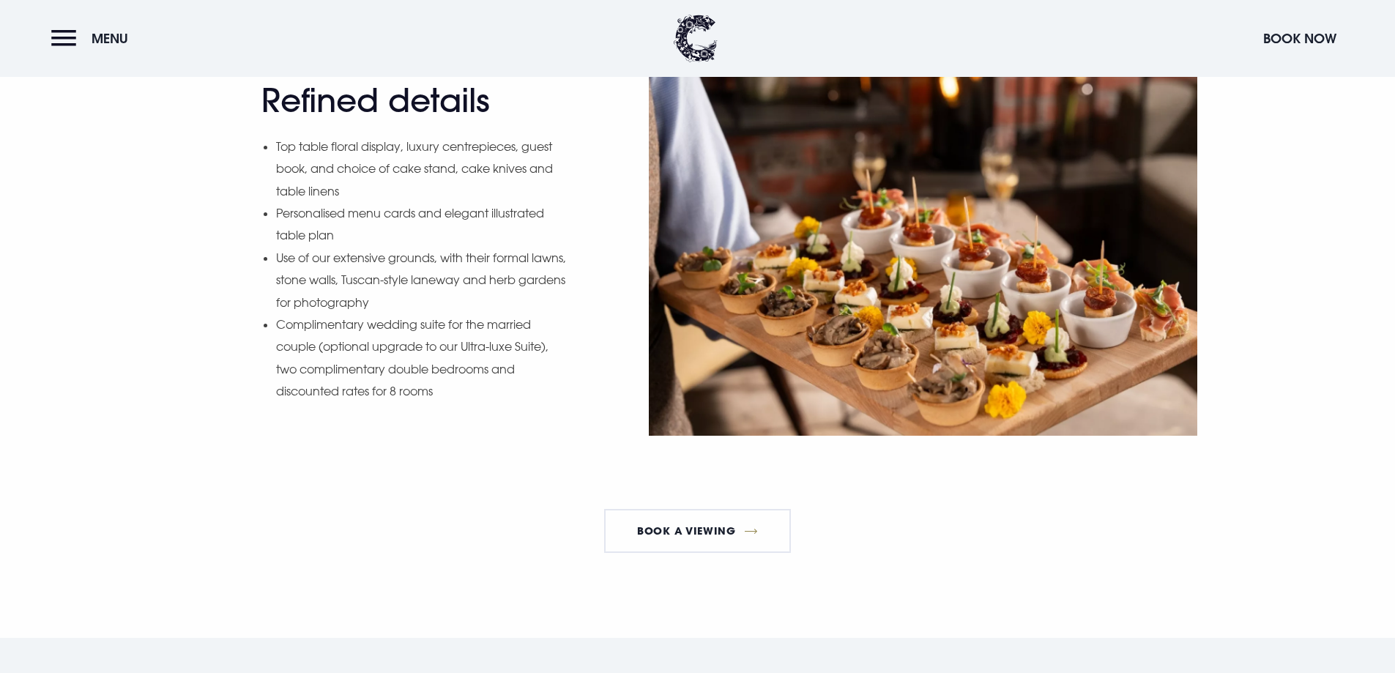
click at [493, 405] on div "Refined details Top table floral display, luxury centrepieces, guest book, and …" at bounding box center [414, 252] width 307 height 343
drag, startPoint x: 378, startPoint y: 374, endPoint x: 466, endPoint y: 376, distance: 87.9
click at [466, 376] on li "Complimentary wedding suite for the married couple (optional upgrade to our Ult…" at bounding box center [422, 357] width 292 height 89
click at [520, 393] on li "Complimentary wedding suite for the married couple (optional upgrade to our Ult…" at bounding box center [422, 357] width 292 height 89
drag, startPoint x: 355, startPoint y: 385, endPoint x: 401, endPoint y: 398, distance: 48.0
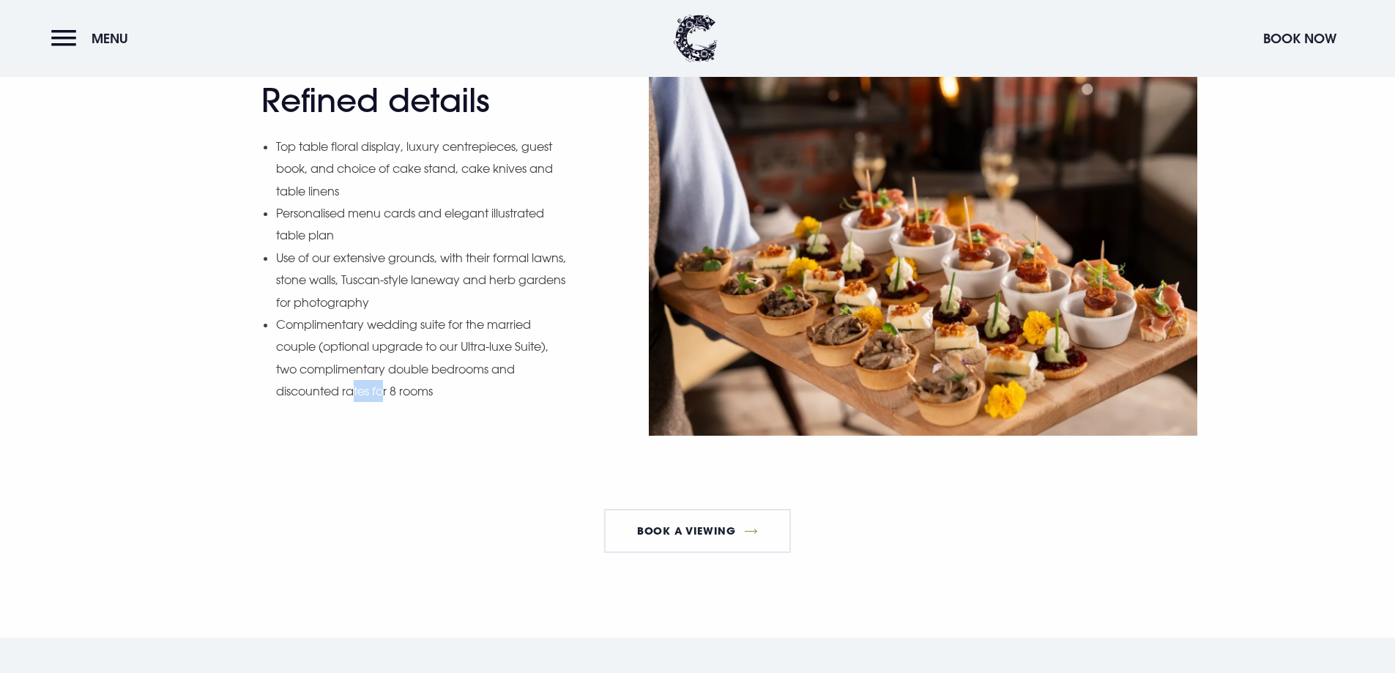
click at [385, 394] on li "Complimentary wedding suite for the married couple (optional upgrade to our Ult…" at bounding box center [422, 357] width 292 height 89
click at [436, 403] on div "Refined details Top table floral display, luxury centrepieces, guest book, and …" at bounding box center [414, 252] width 307 height 343
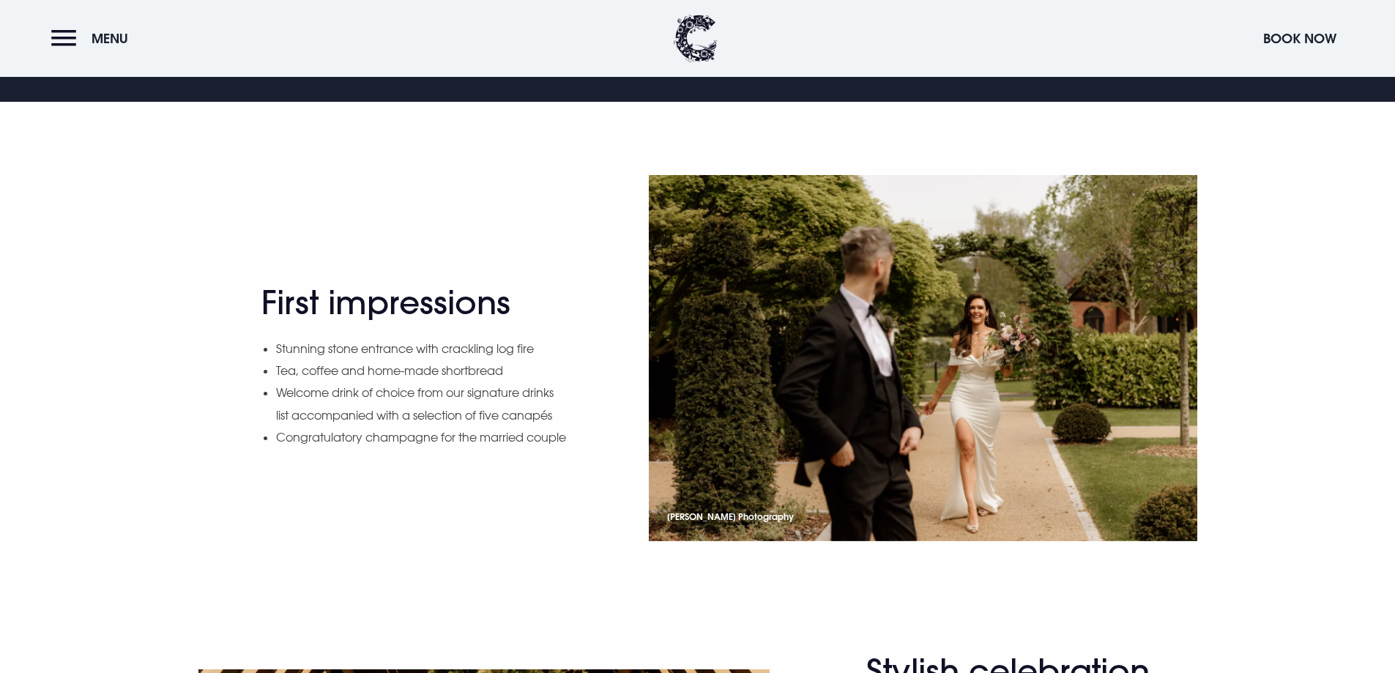
scroll to position [952, 0]
